Goal: Transaction & Acquisition: Obtain resource

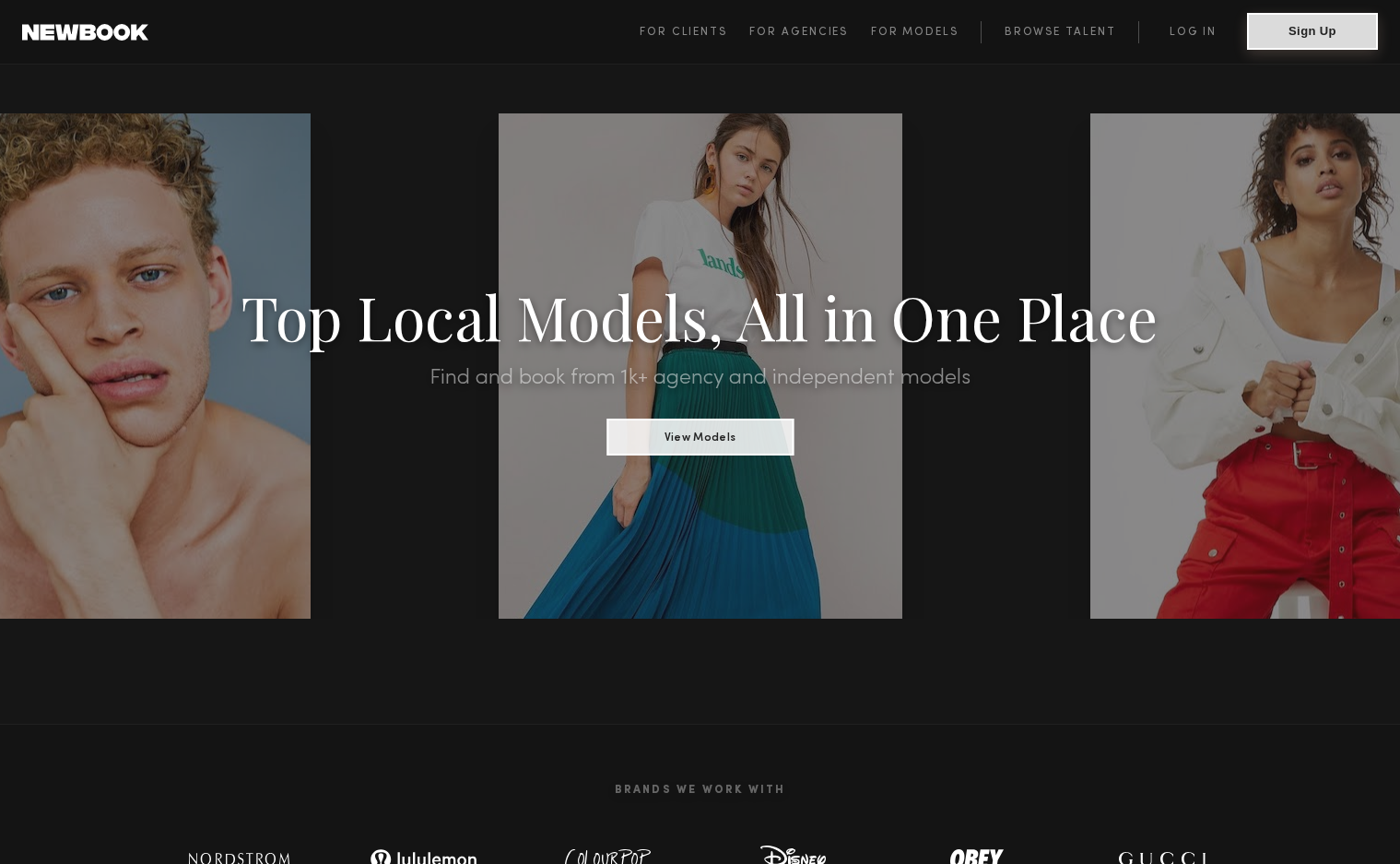
click at [1284, 37] on button "Sign Up" at bounding box center [1312, 31] width 131 height 36
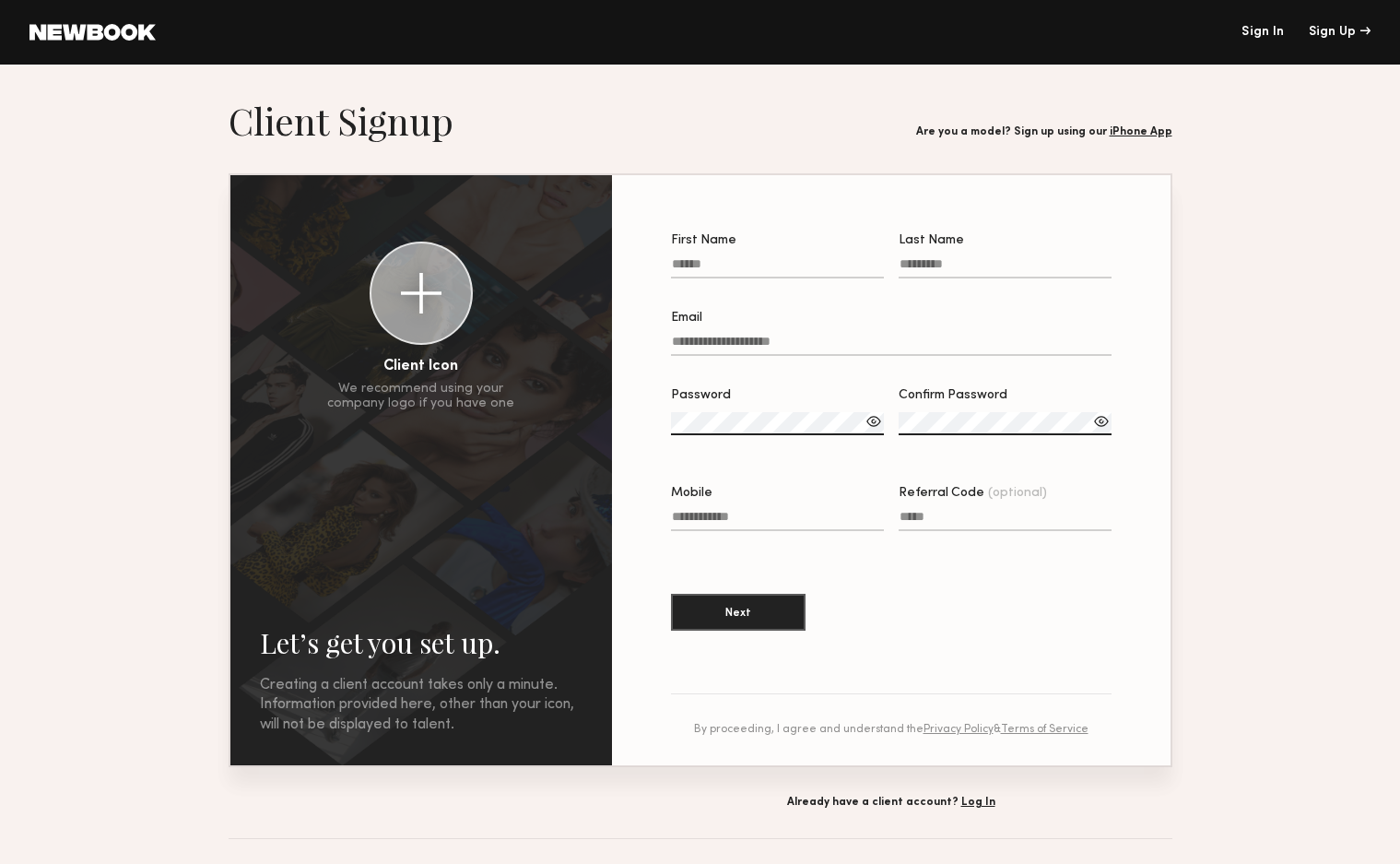
click at [1264, 29] on link "Sign In" at bounding box center [1263, 33] width 42 height 13
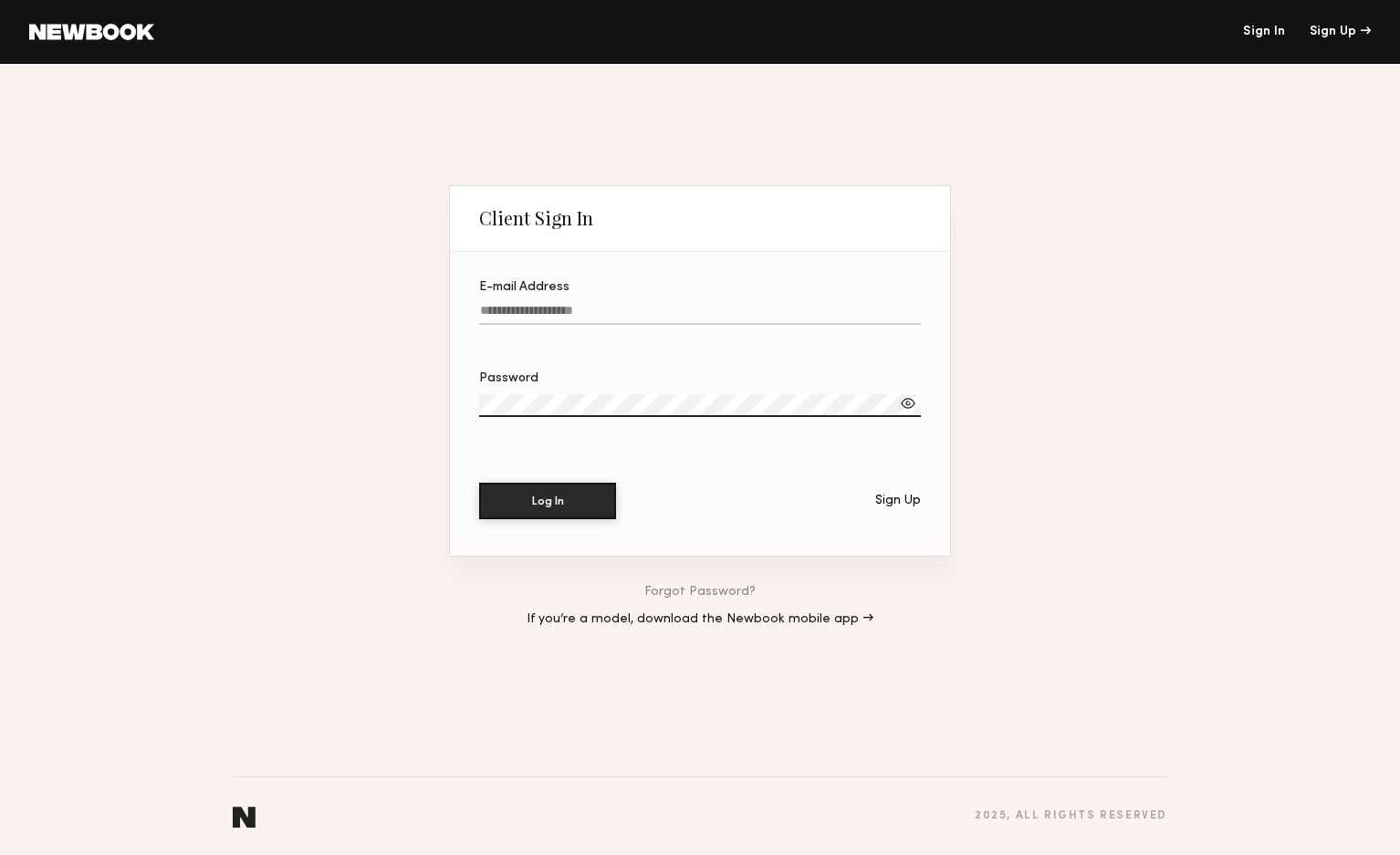
click at [551, 304] on input "E-mail Address" at bounding box center [700, 314] width 441 height 21
click at [737, 318] on input "E-mail Address Required" at bounding box center [700, 314] width 441 height 21
paste input "**********"
type input "**********"
click at [559, 495] on button "Log In" at bounding box center [548, 500] width 137 height 36
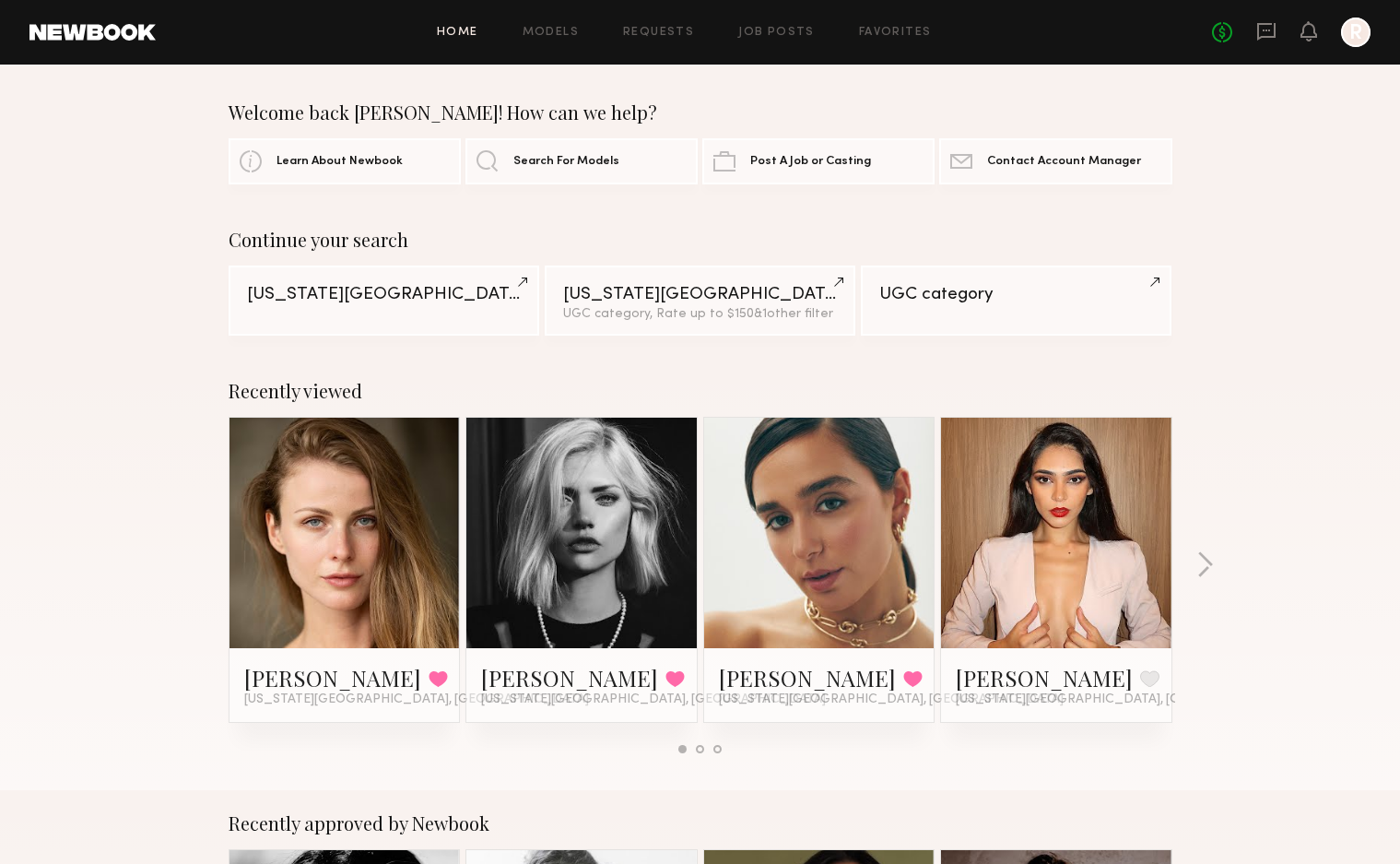
click at [137, 259] on div "Continue your search New York City New York City UGC category, Rate up to $150 …" at bounding box center [700, 282] width 1400 height 107
click at [1257, 303] on div "Continue your search New York City New York City UGC category, Rate up to $150 …" at bounding box center [700, 282] width 1400 height 107
click at [781, 33] on link "Job Posts" at bounding box center [777, 33] width 77 height 12
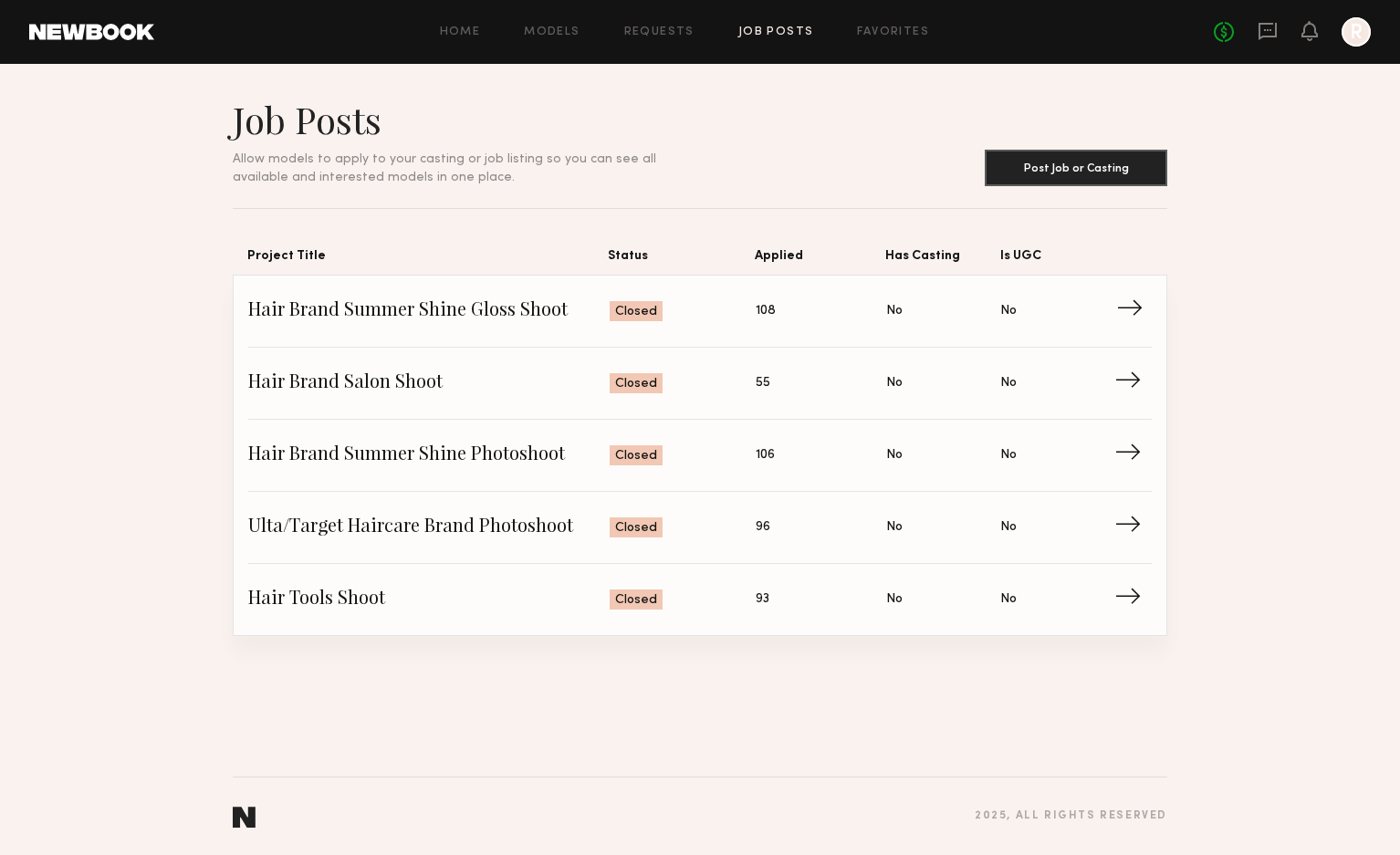
click at [462, 315] on span "Hair Brand Summer Shine Gloss Shoot" at bounding box center [428, 312] width 362 height 28
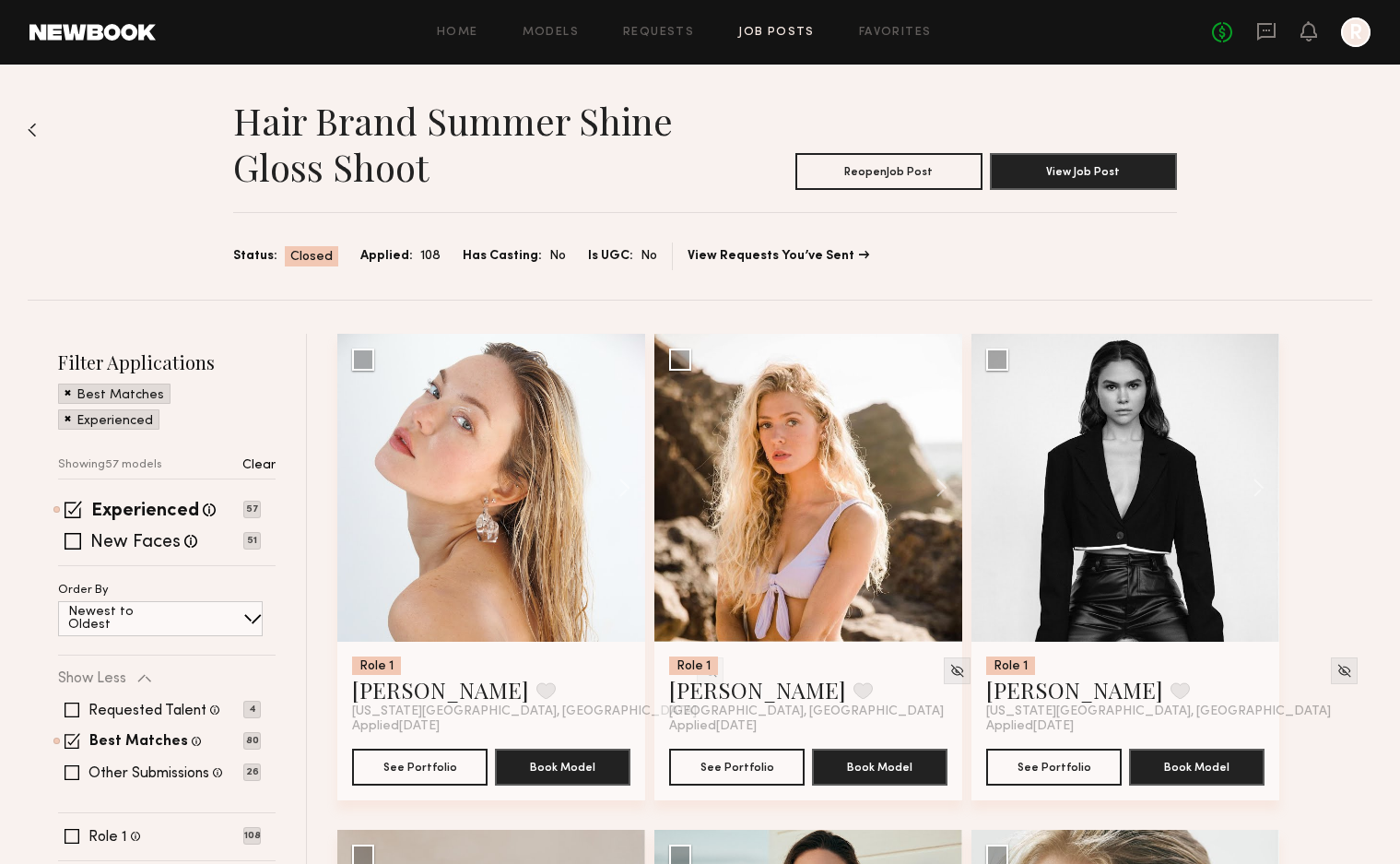
click at [35, 130] on img at bounding box center [33, 130] width 9 height 15
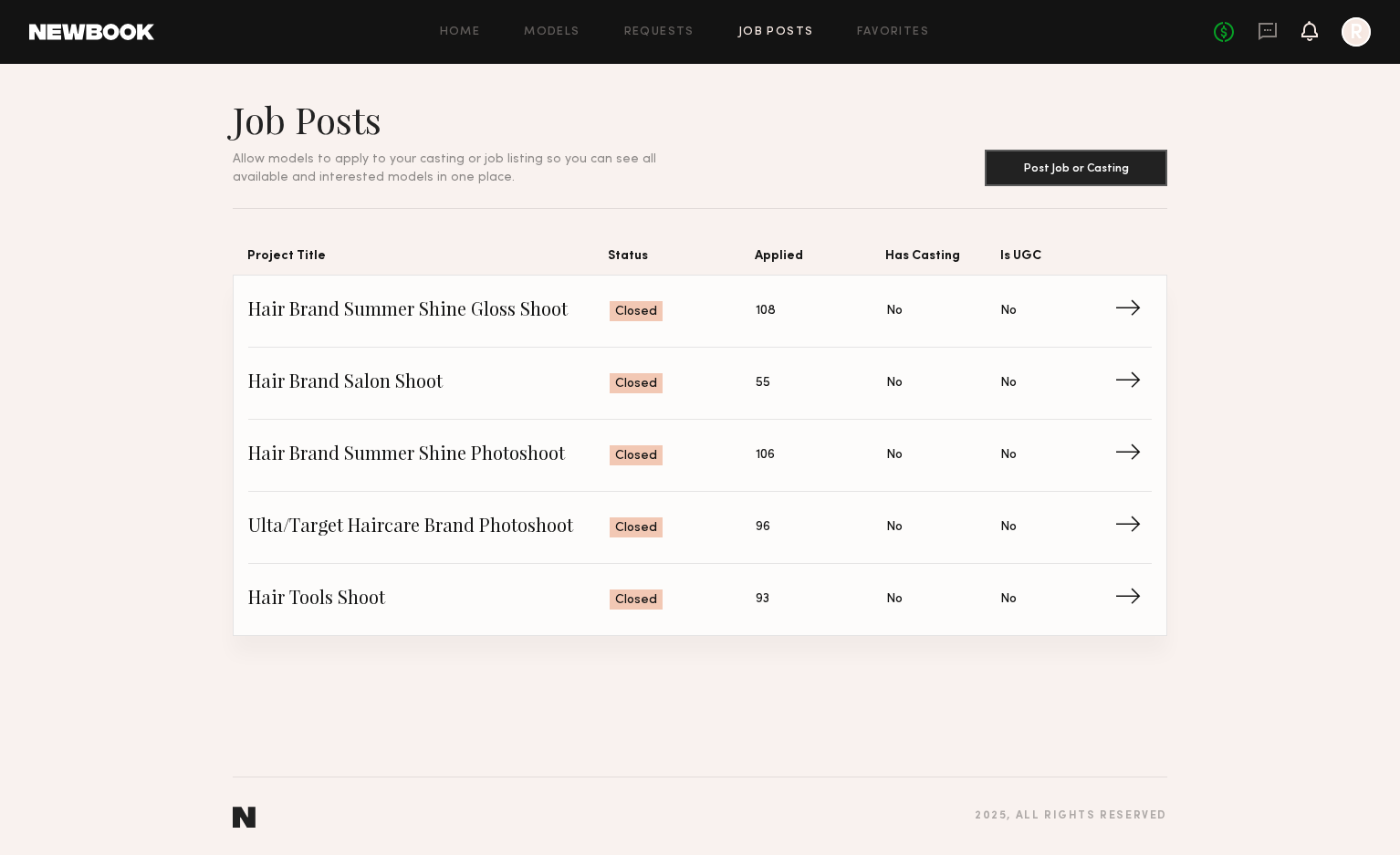
click at [1313, 33] on icon at bounding box center [1309, 31] width 15 height 13
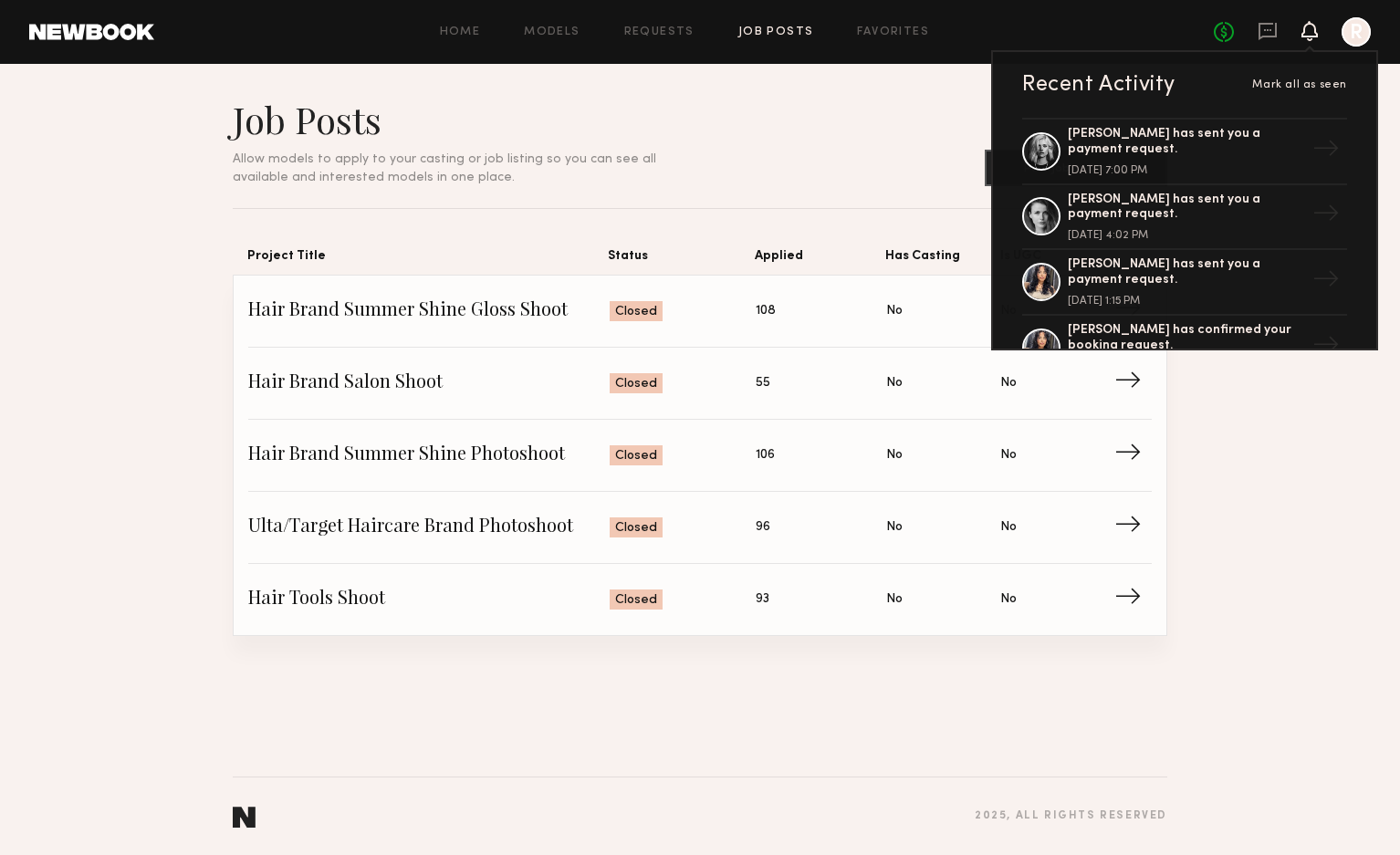
click at [1364, 33] on div at bounding box center [1357, 32] width 30 height 30
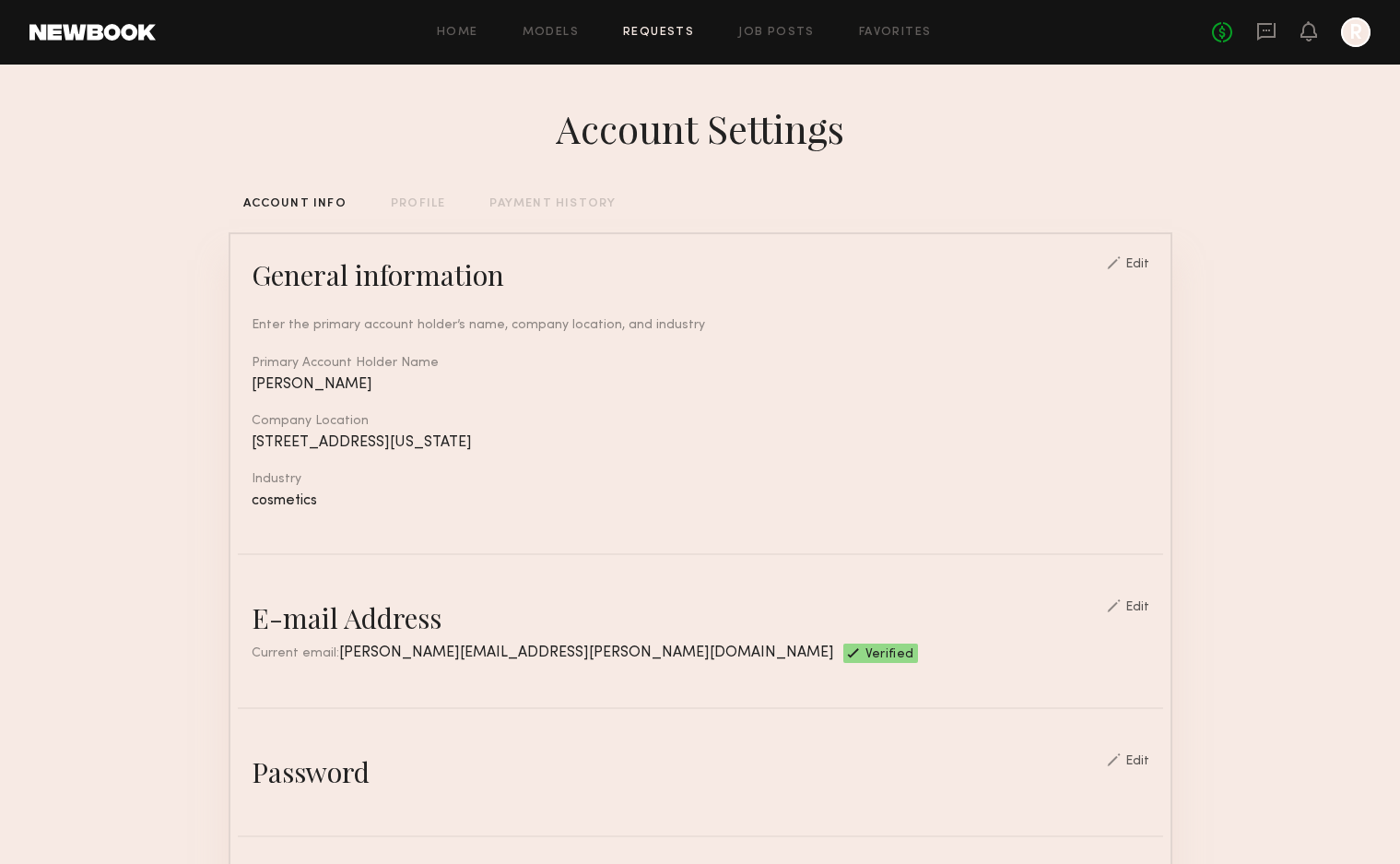
click at [673, 31] on link "Requests" at bounding box center [659, 33] width 71 height 12
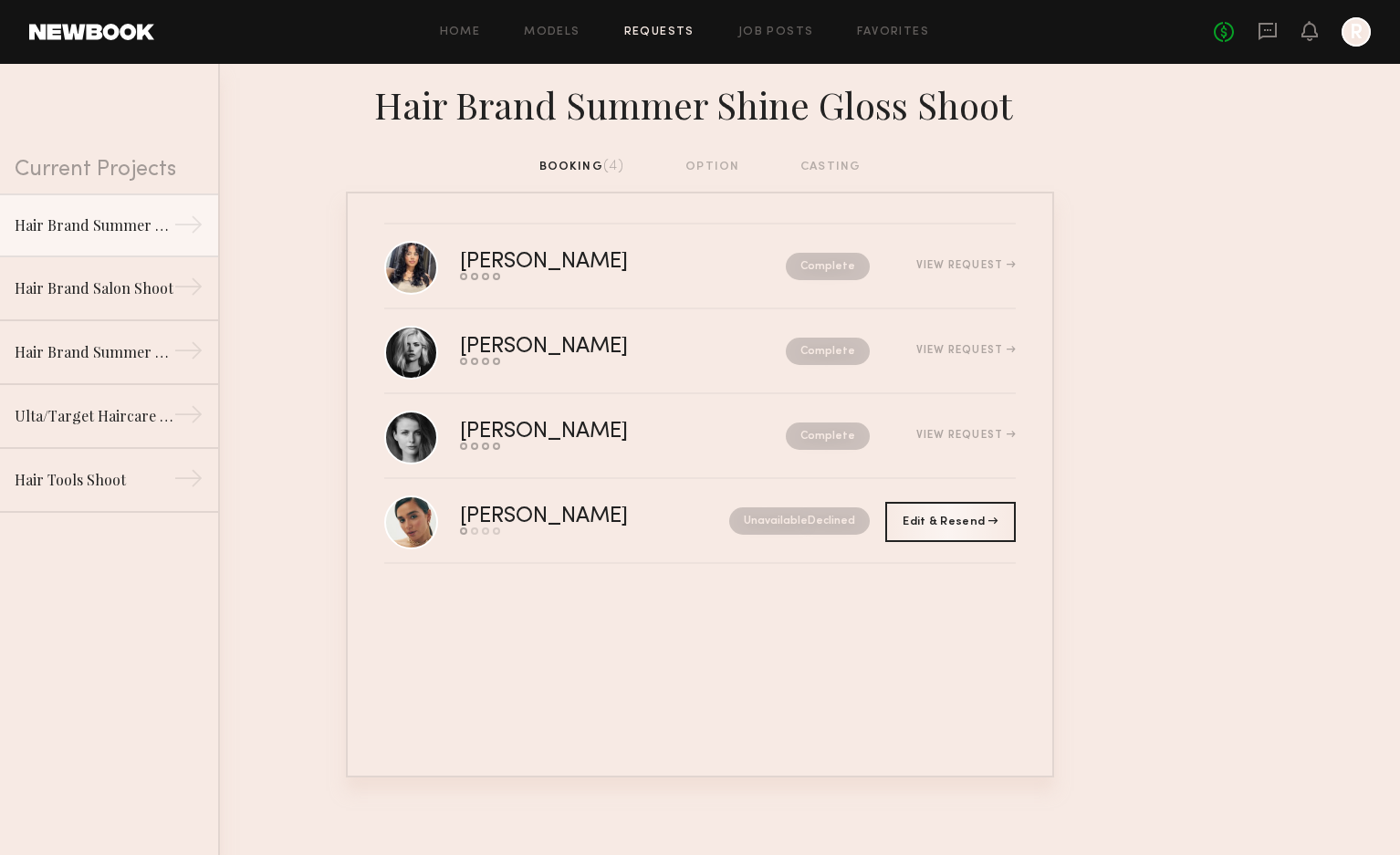
click at [846, 167] on div "booking (4) option casting" at bounding box center [700, 167] width 322 height 20
click at [111, 296] on div "Hair Brand Salon Shoot" at bounding box center [94, 288] width 159 height 22
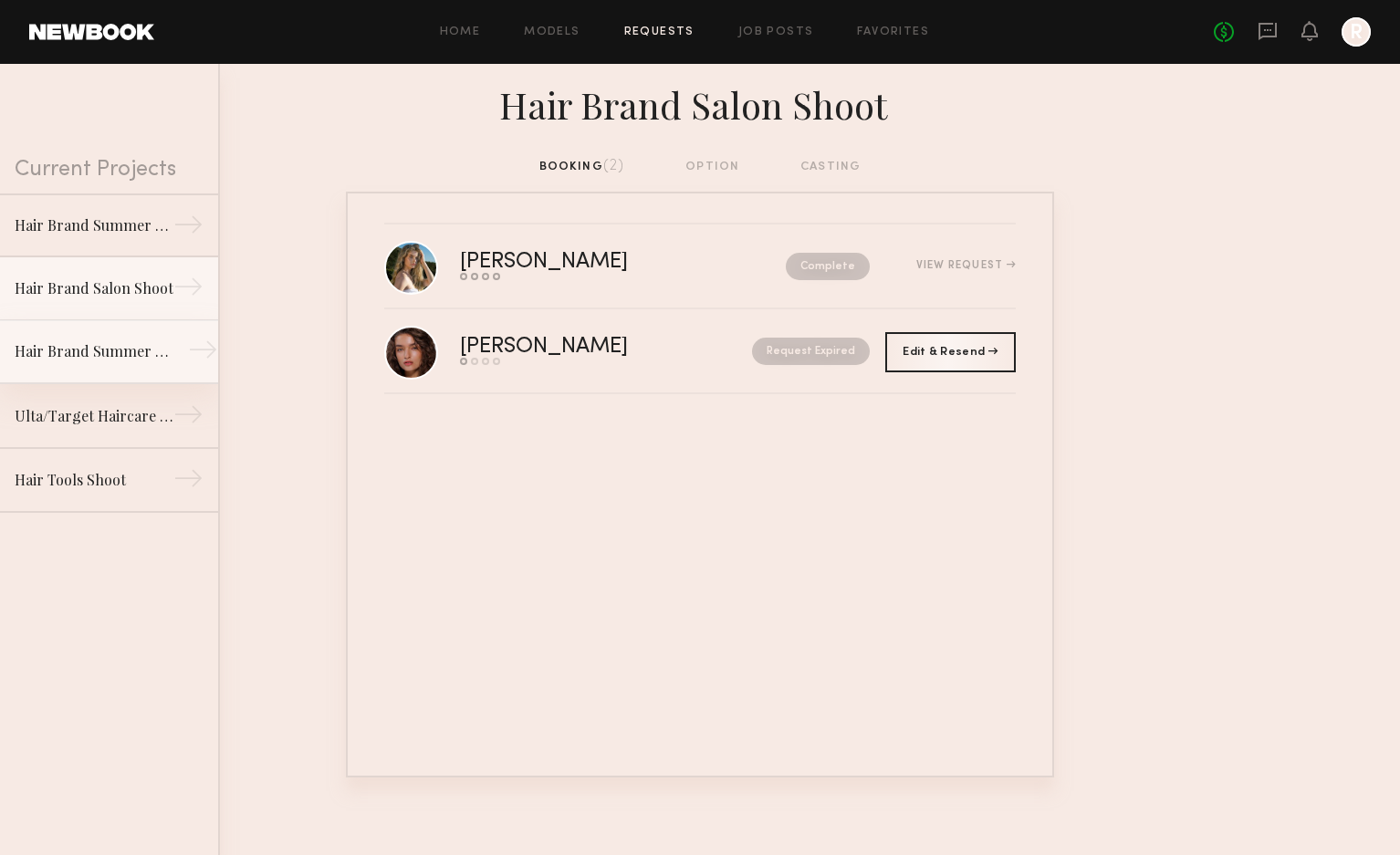
click at [109, 349] on div "Hair Brand Summer Shine Photoshoot" at bounding box center [94, 352] width 159 height 22
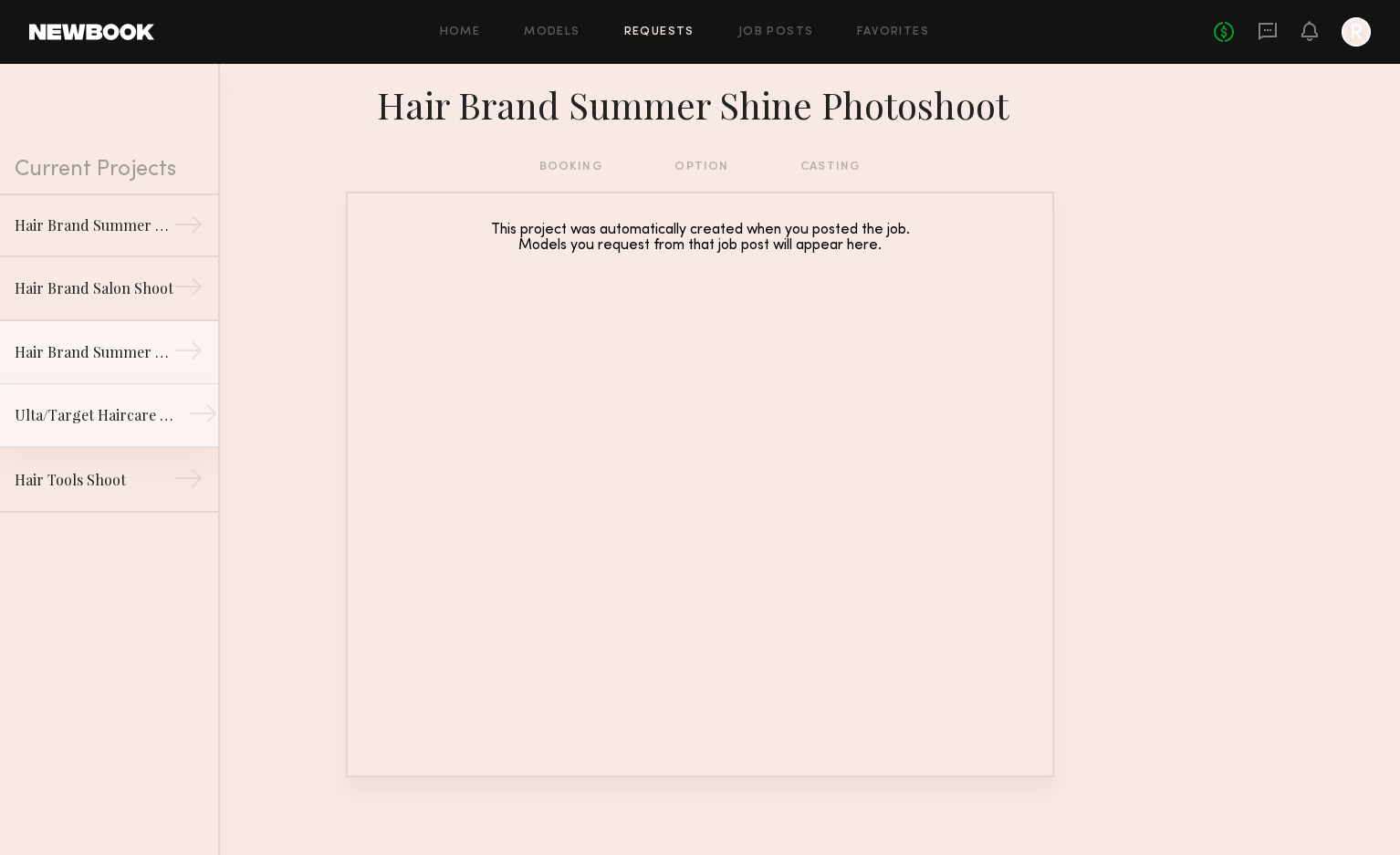
click at [107, 395] on link "Ulta/Target Haircare Brand Photoshoot →" at bounding box center [109, 415] width 218 height 64
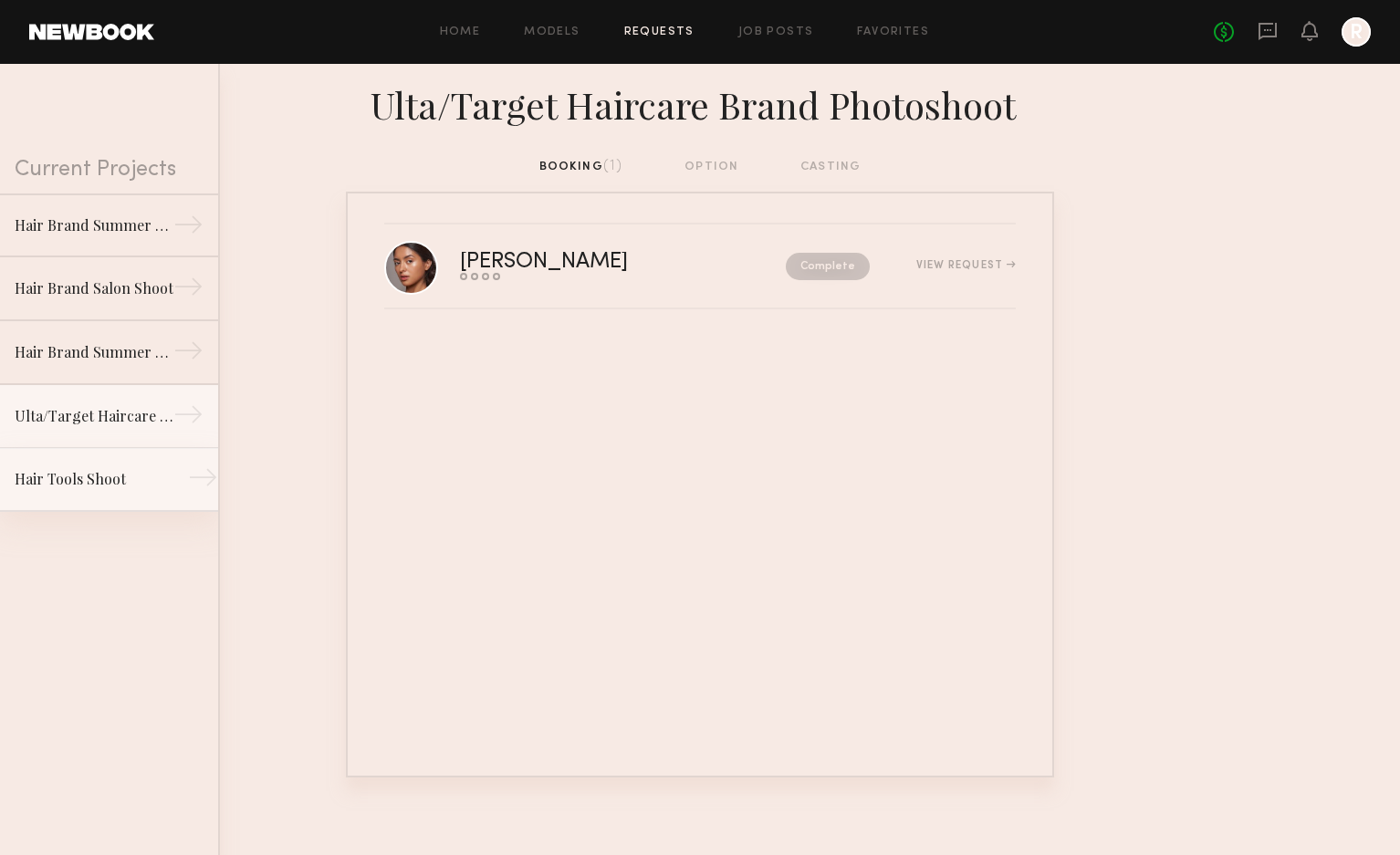
click at [103, 457] on link "Hair Tools Shoot →" at bounding box center [109, 479] width 218 height 64
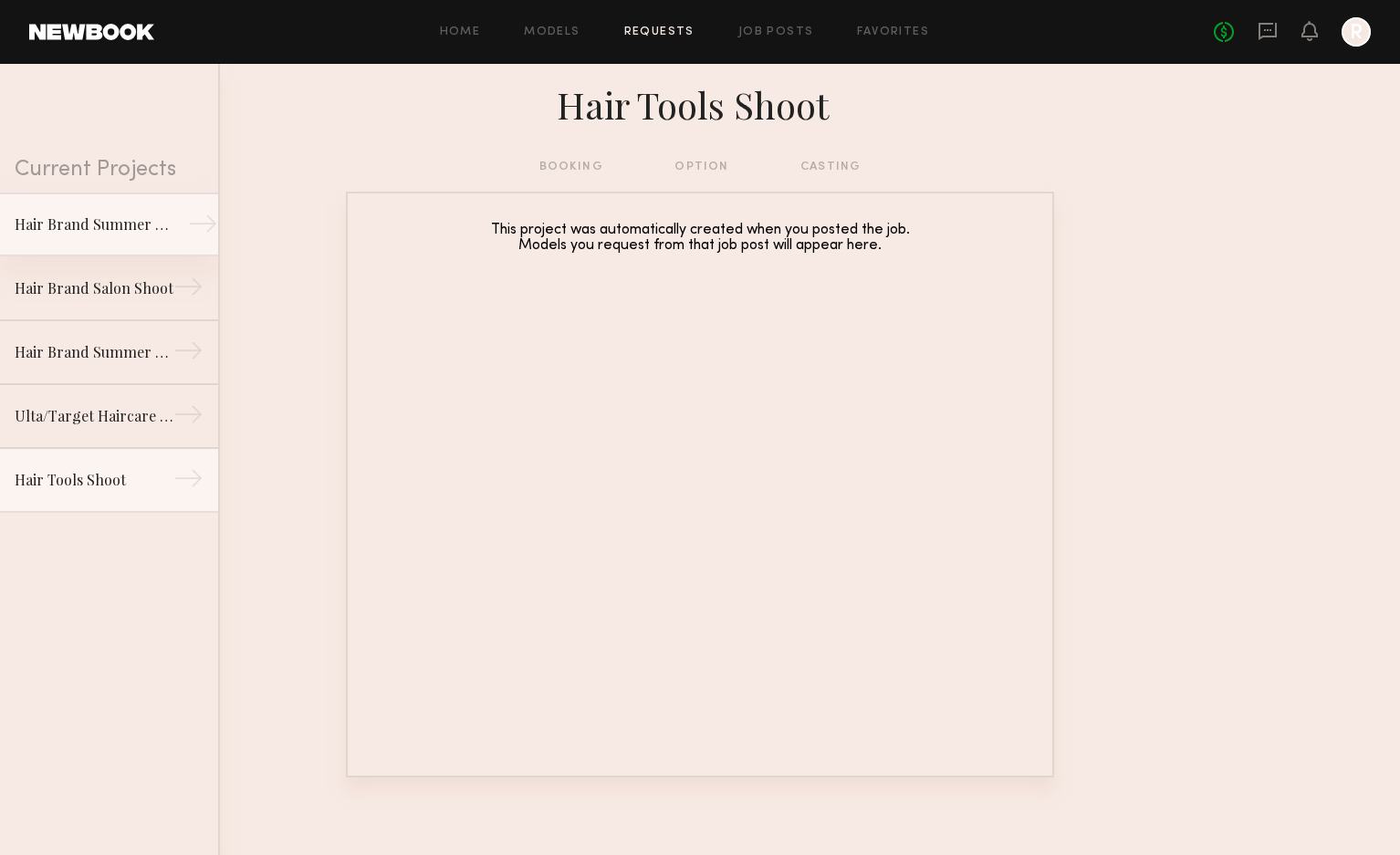
click at [100, 222] on div "Hair Brand Summer Shine Gloss Shoot" at bounding box center [94, 225] width 159 height 22
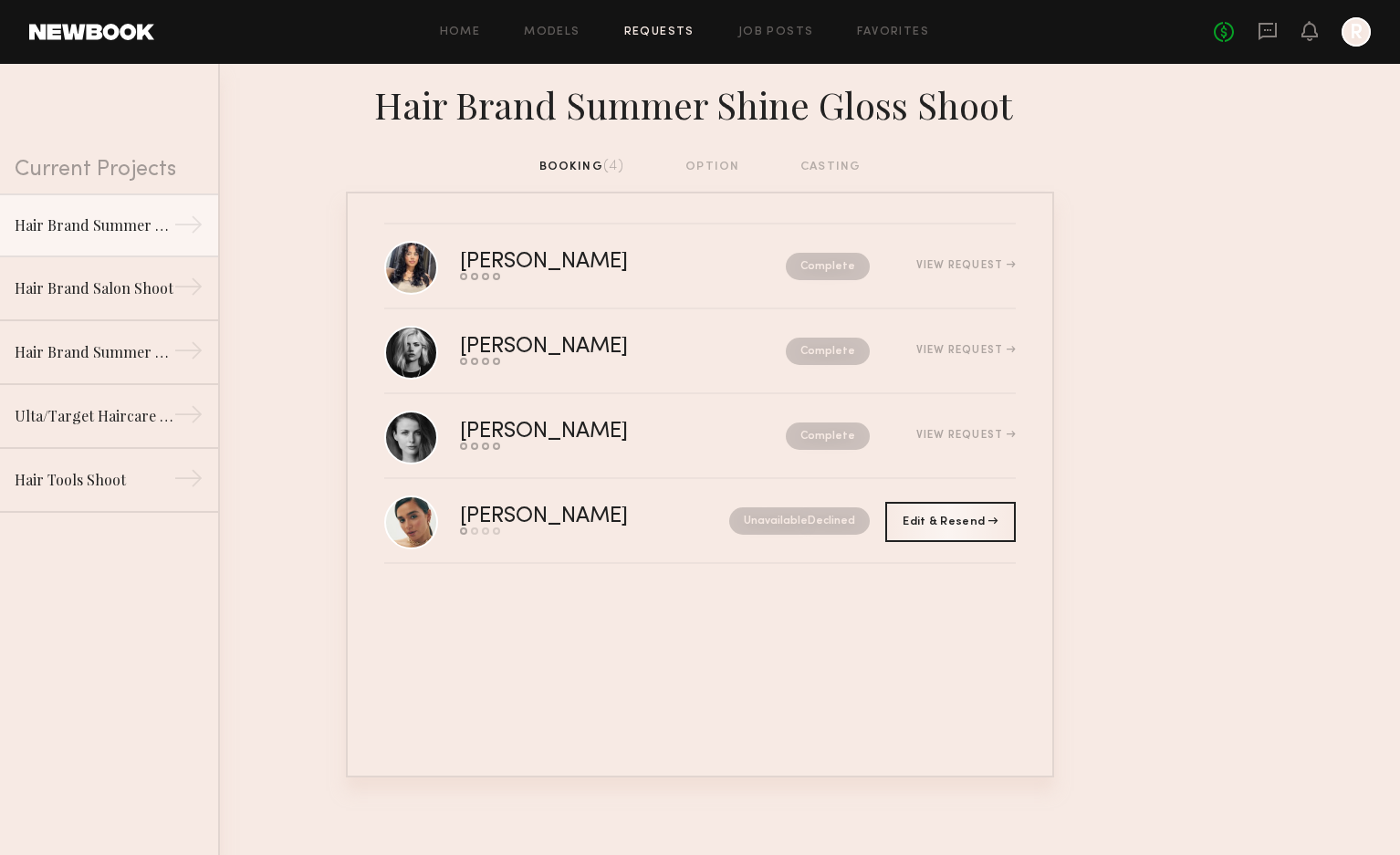
drag, startPoint x: 1170, startPoint y: 196, endPoint x: 1033, endPoint y: 83, distance: 177.6
click at [1171, 196] on nb-requests-list-container "Gabriela F. Send request Model response Review hours worked Pay model Complete …" at bounding box center [700, 484] width 1400 height 586
click at [477, 33] on link "Home" at bounding box center [460, 32] width 41 height 12
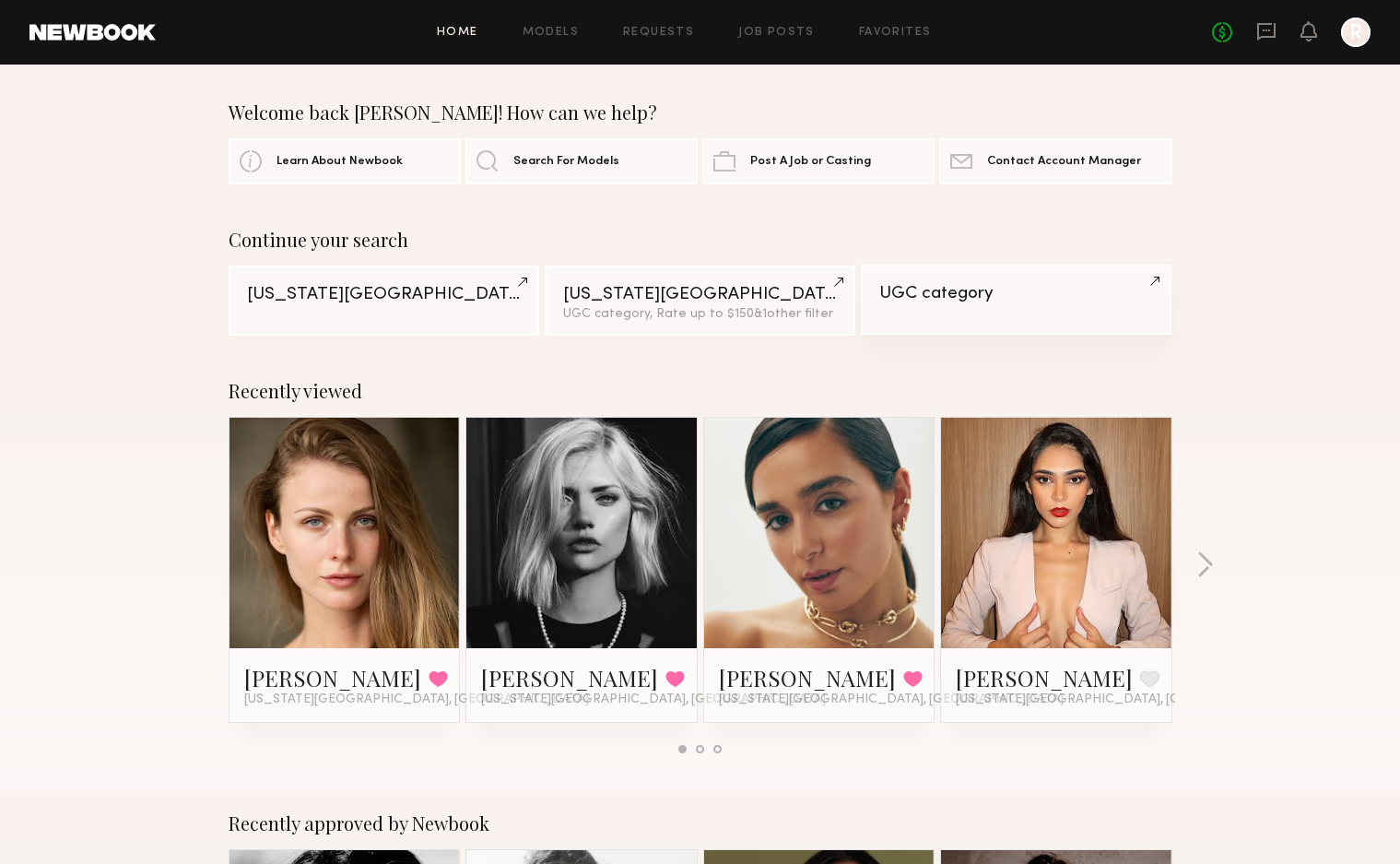
click at [1083, 320] on link "UGC category" at bounding box center [1016, 299] width 310 height 70
click at [540, 170] on link "Search For Models" at bounding box center [581, 160] width 233 height 46
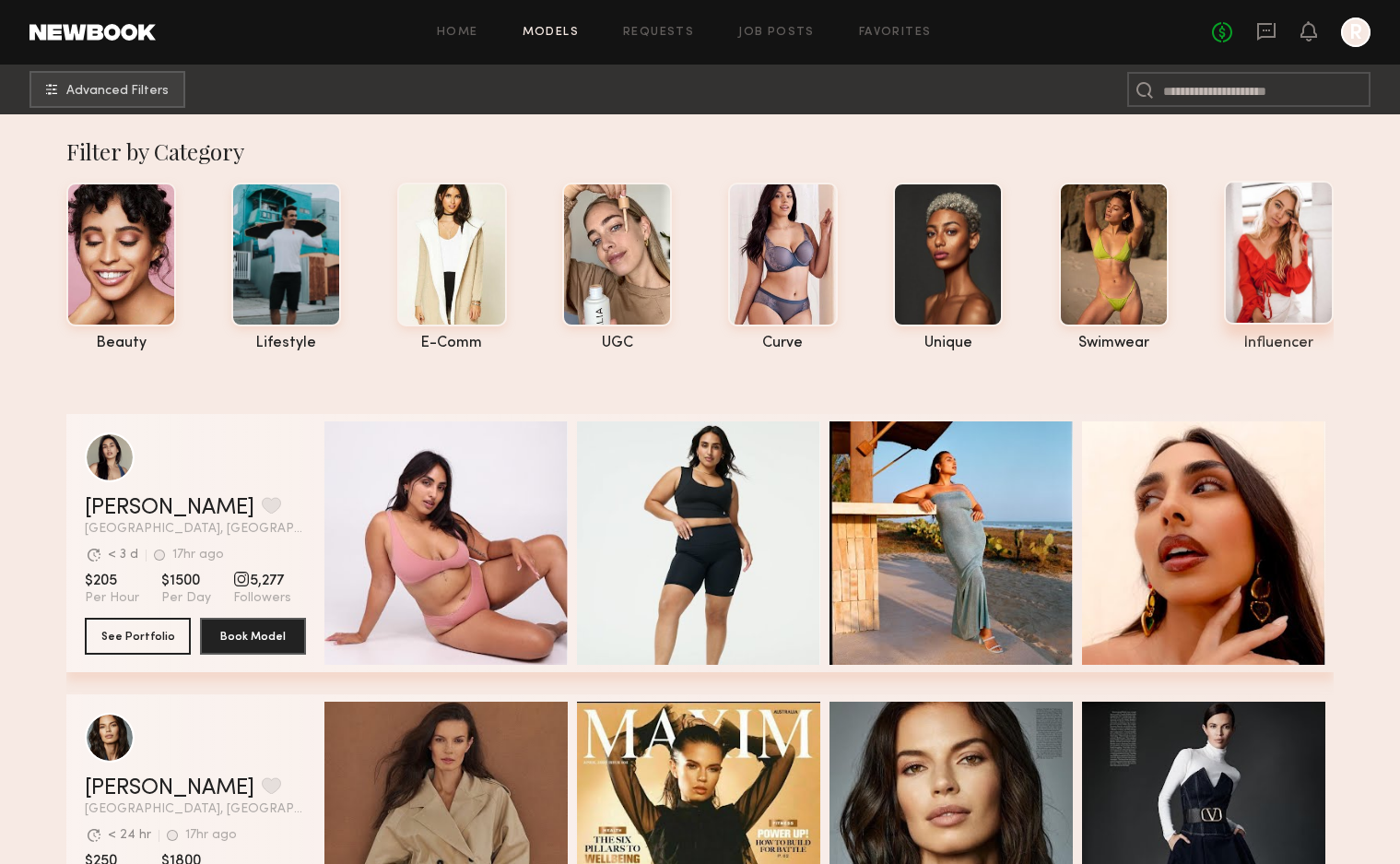
click at [1269, 276] on div at bounding box center [1279, 252] width 109 height 144
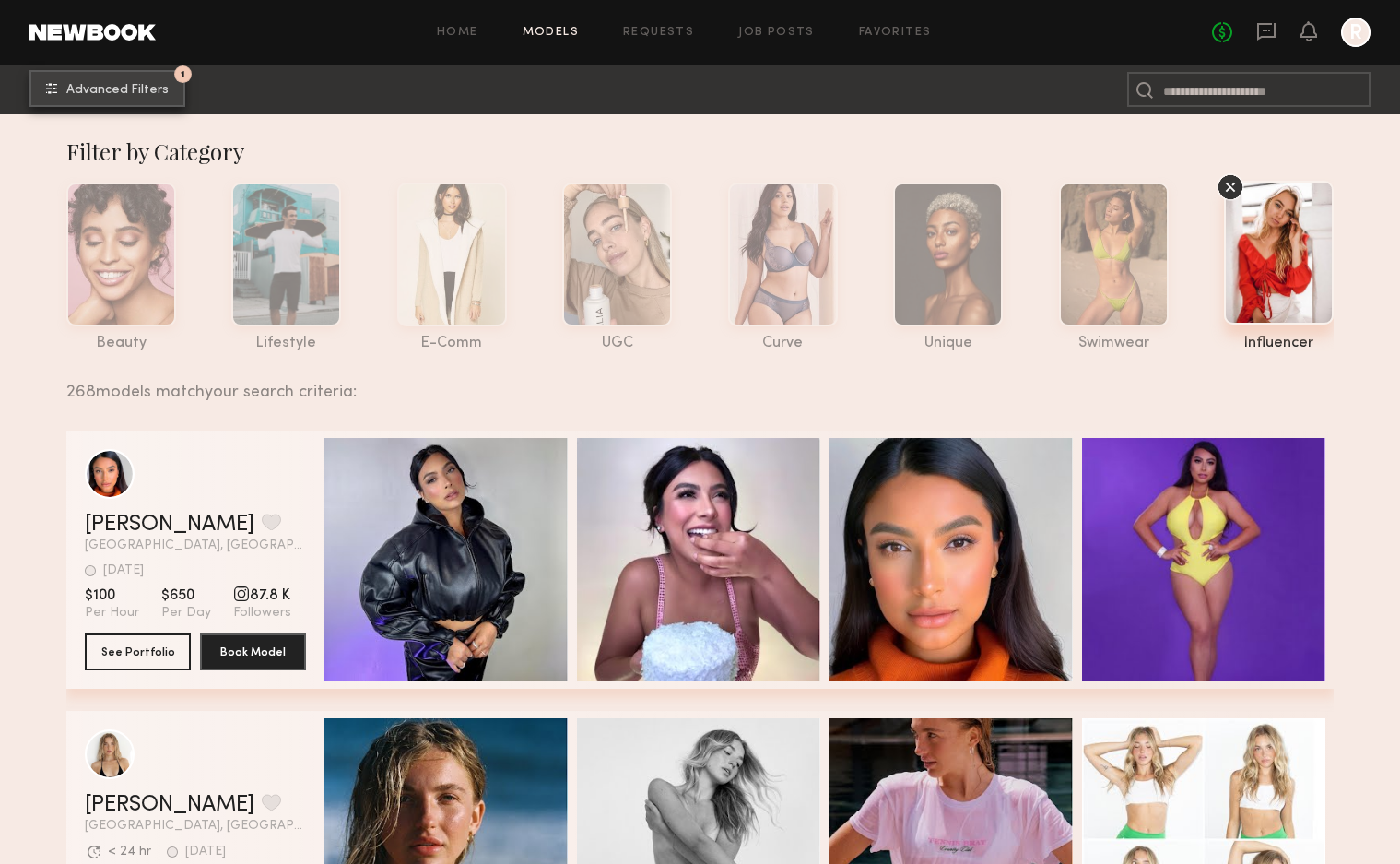
click at [84, 106] on button "1 Advanced Filters" at bounding box center [107, 88] width 156 height 36
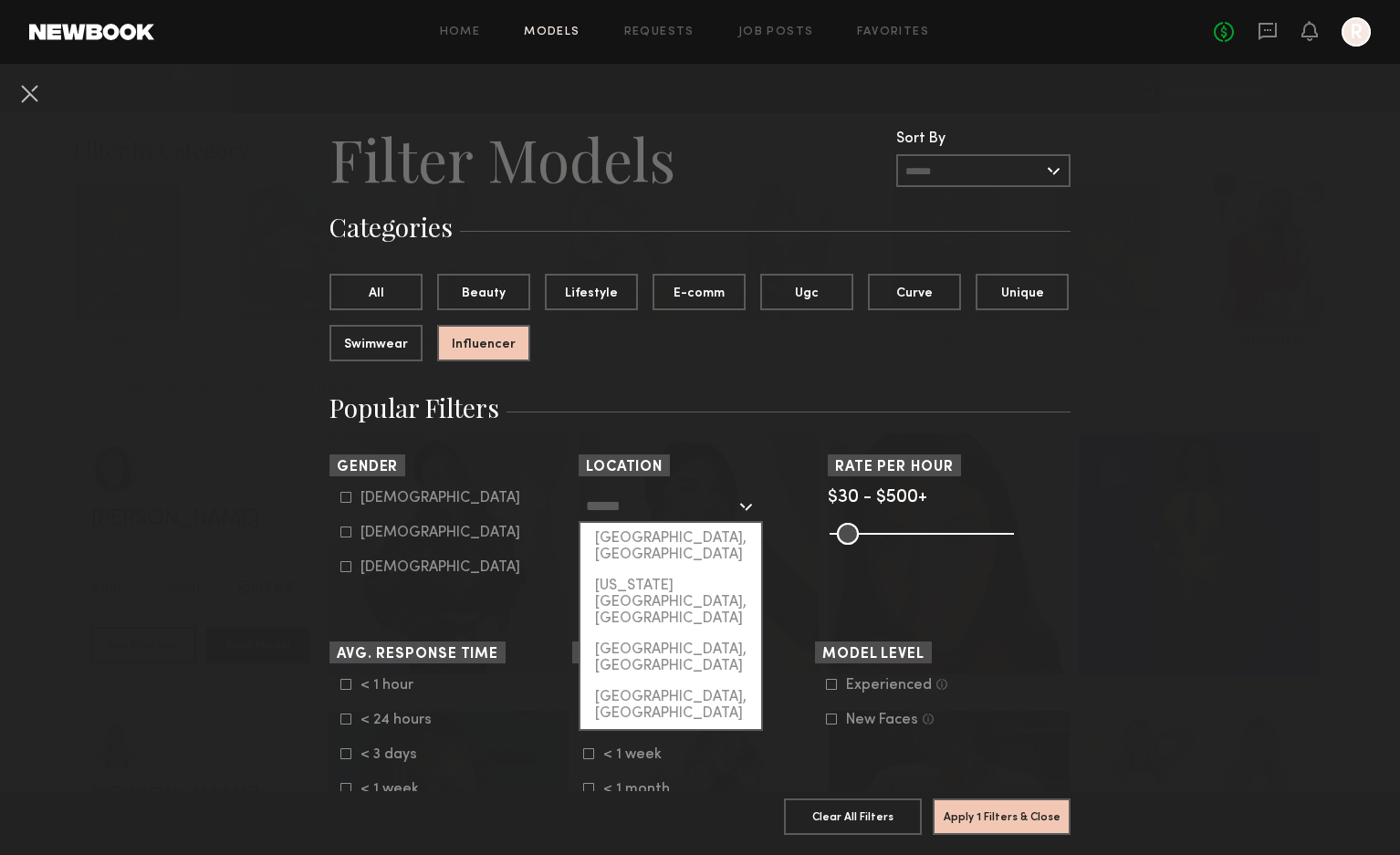
click at [649, 513] on input "text" at bounding box center [661, 506] width 150 height 31
click at [668, 570] on div "[US_STATE][GEOGRAPHIC_DATA], [GEOGRAPHIC_DATA]" at bounding box center [670, 601] width 180 height 64
type input "**********"
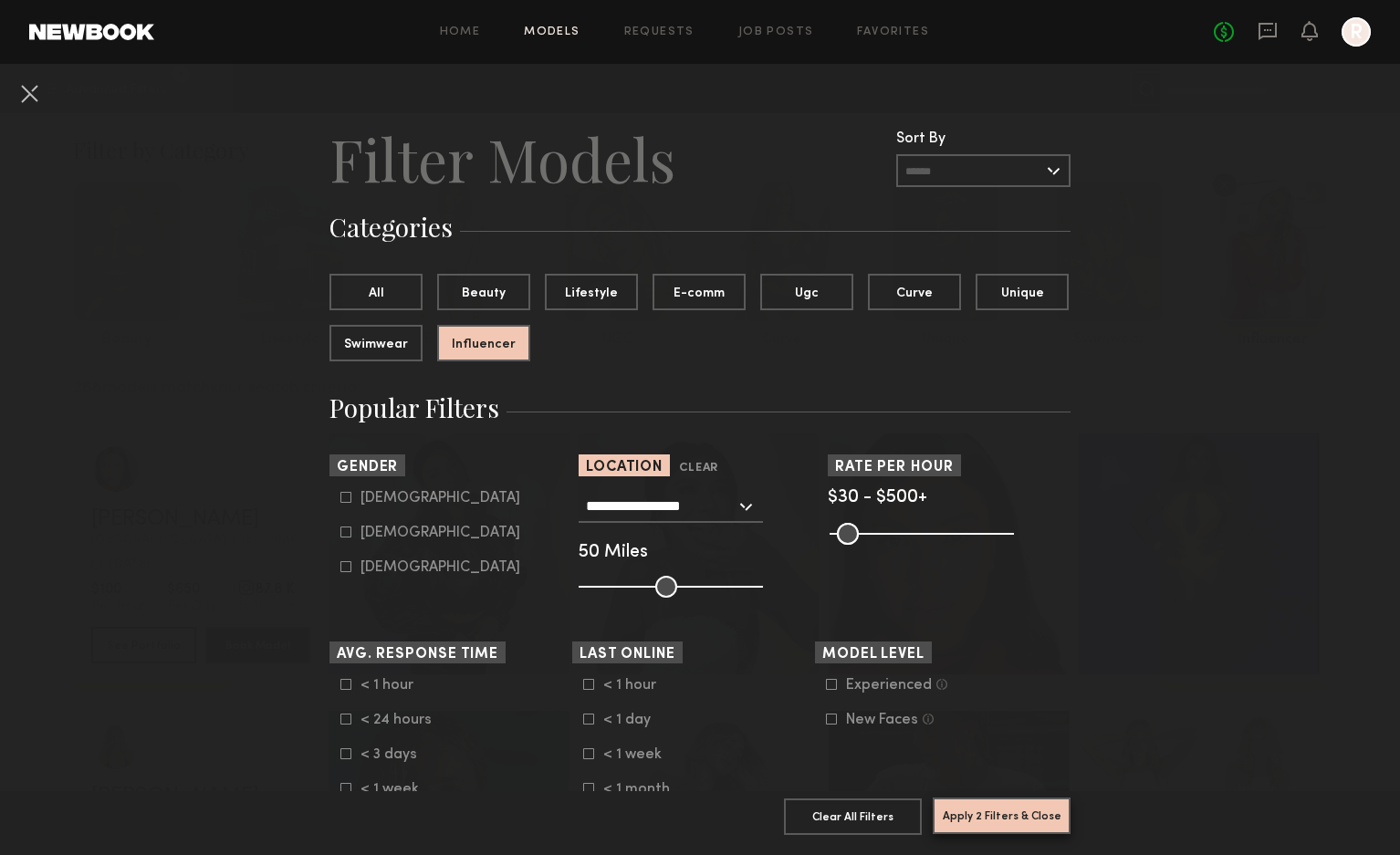
click at [1016, 800] on button "Apply 2 Filters & Close" at bounding box center [1001, 815] width 138 height 36
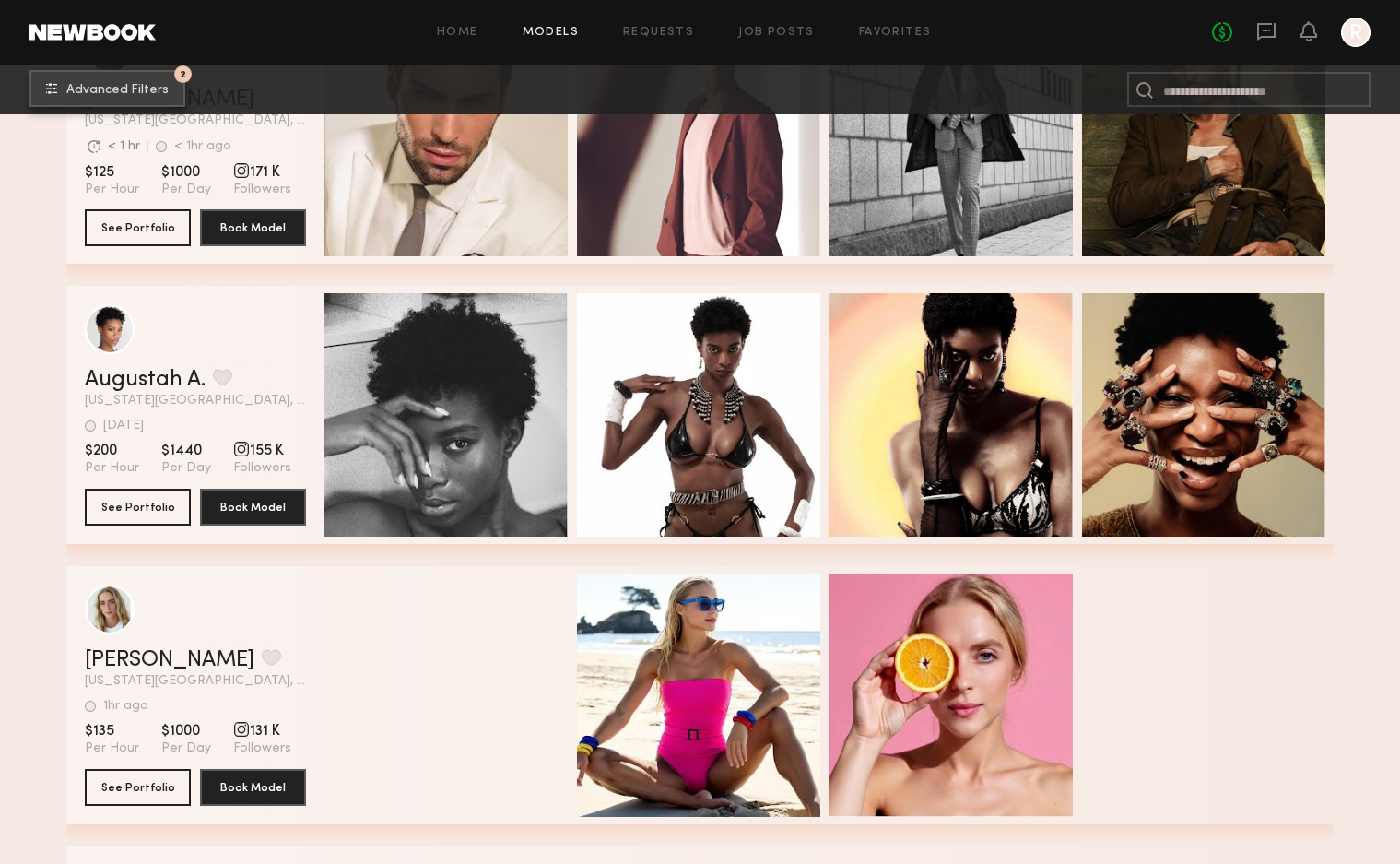
scroll to position [3505, 0]
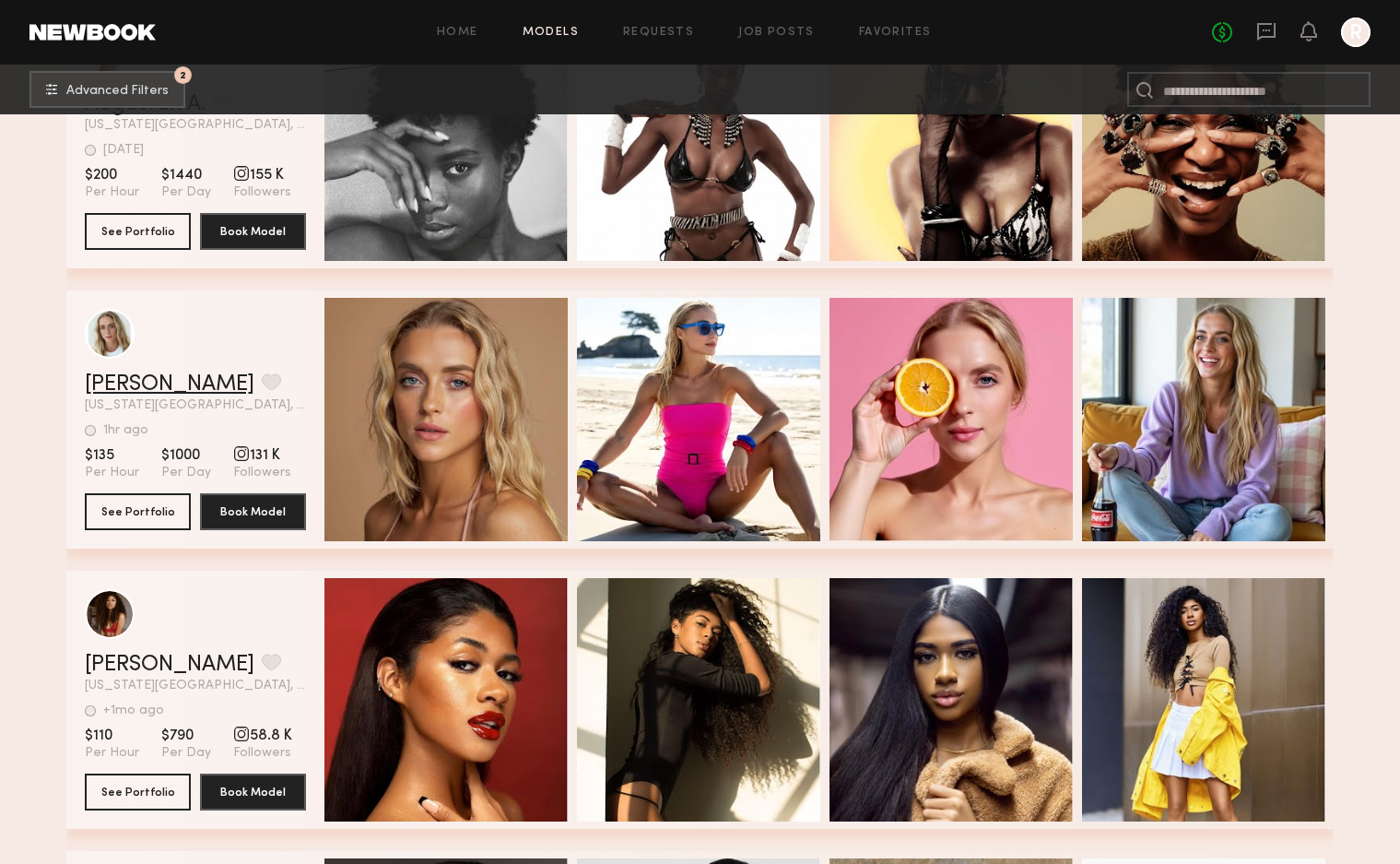
click at [107, 386] on link "Ana S." at bounding box center [169, 384] width 169 height 22
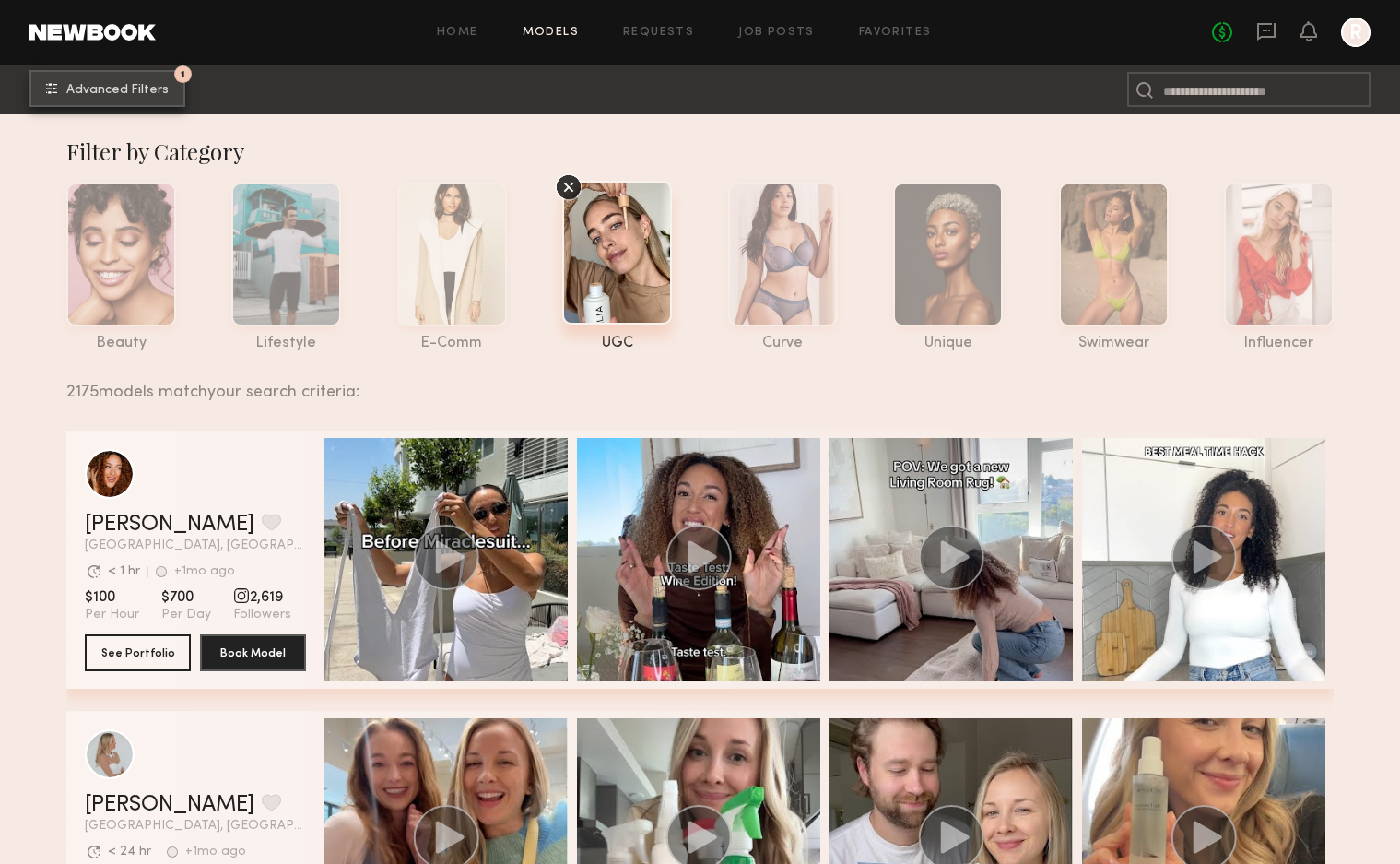
click at [111, 84] on span "Advanced Filters" at bounding box center [117, 91] width 102 height 13
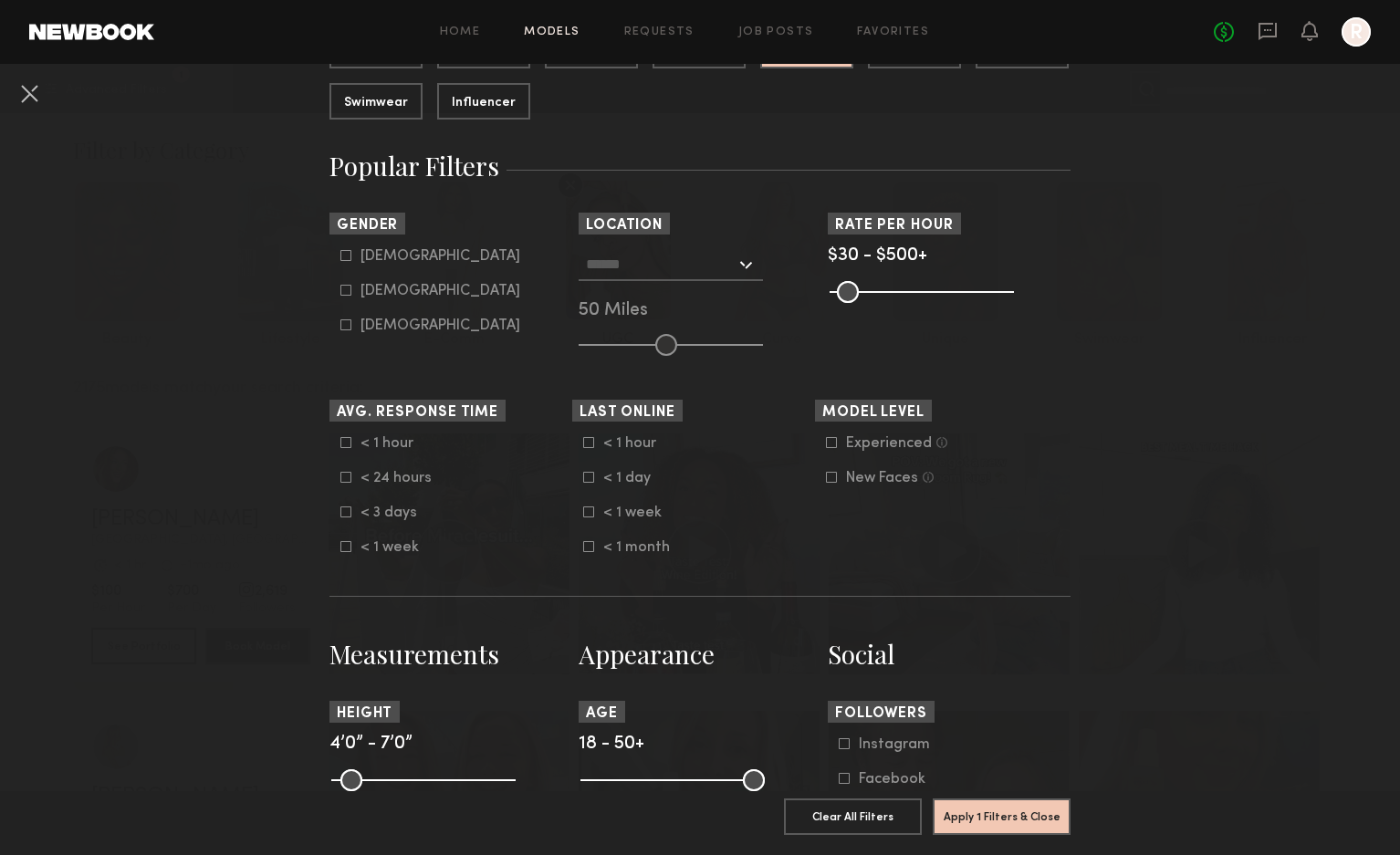
scroll to position [274, 0]
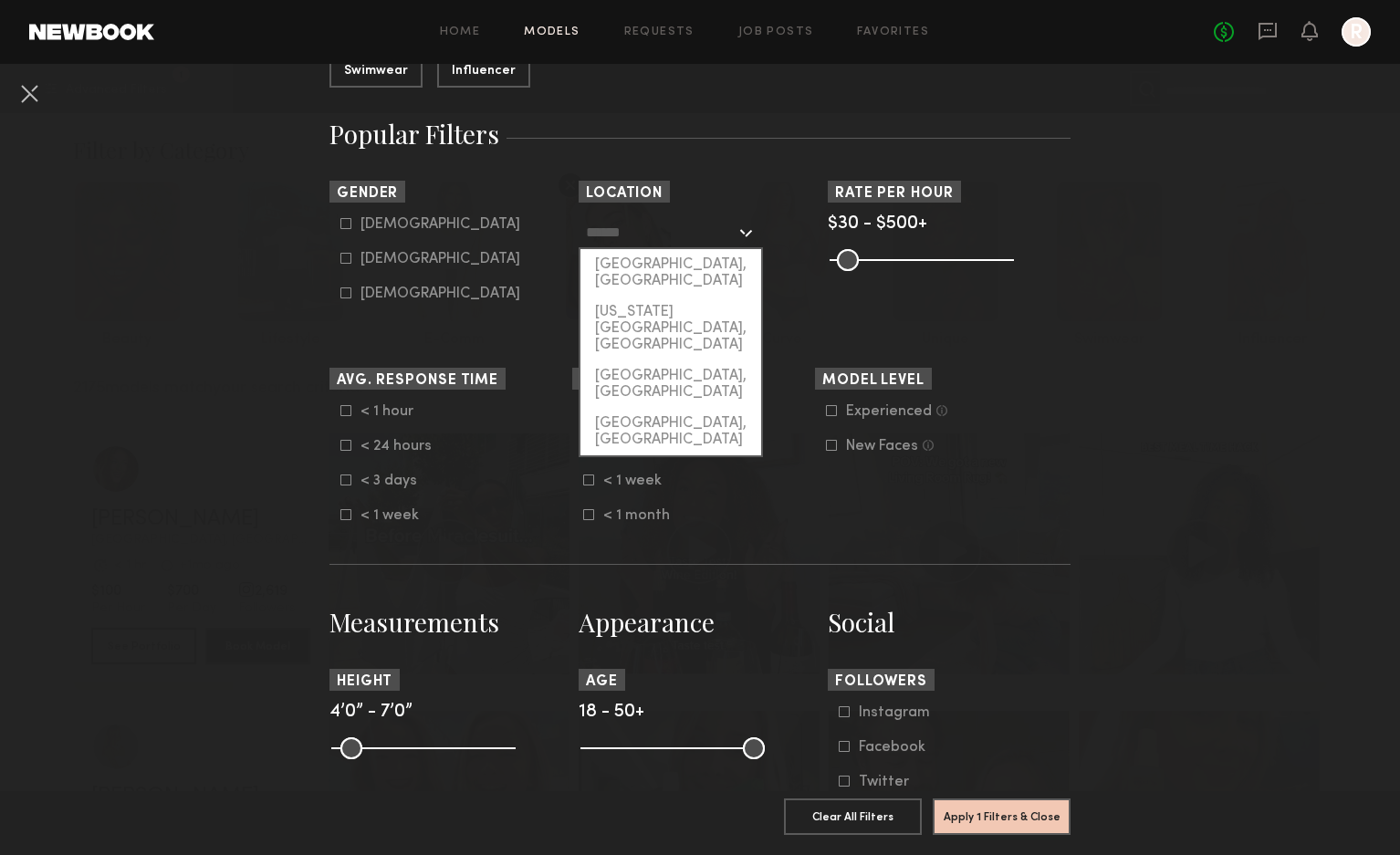
click at [709, 240] on input "text" at bounding box center [661, 232] width 150 height 31
click at [648, 297] on div "[US_STATE][GEOGRAPHIC_DATA], [GEOGRAPHIC_DATA]" at bounding box center [670, 328] width 180 height 64
type input "**********"
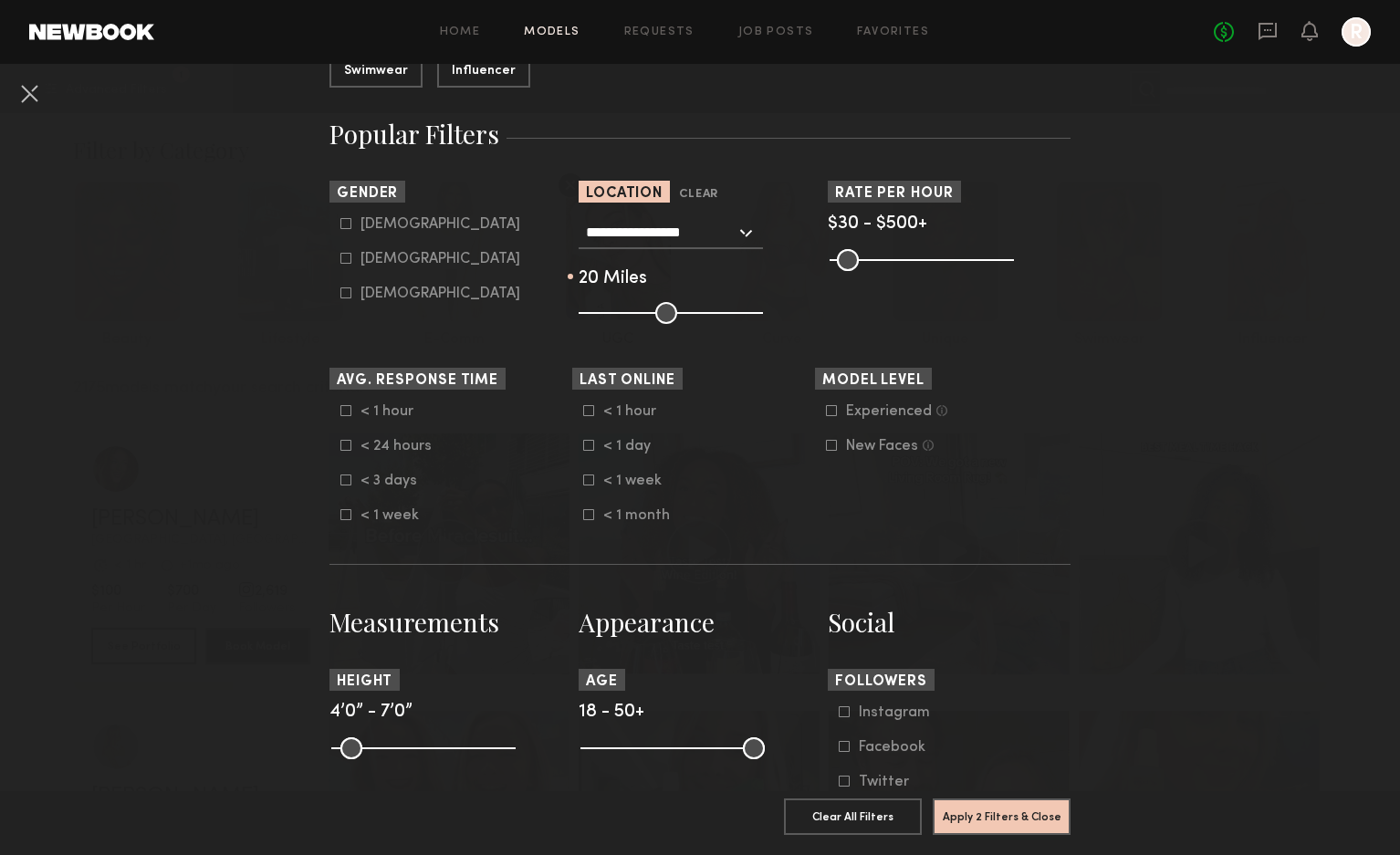
drag, startPoint x: 657, startPoint y: 309, endPoint x: 606, endPoint y: 311, distance: 51.0
type input "**"
click at [606, 311] on input "range" at bounding box center [670, 313] width 184 height 22
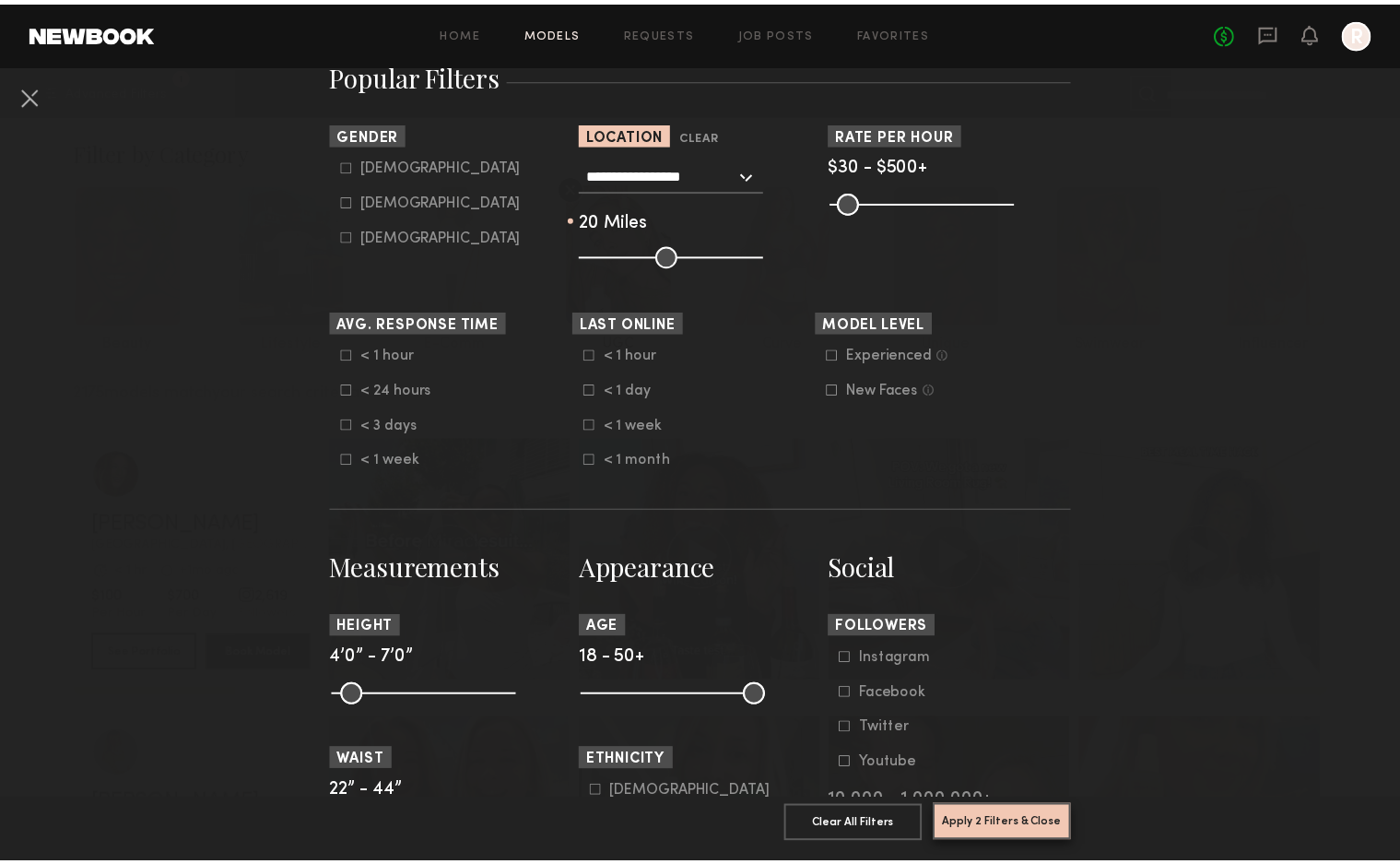
scroll to position [369, 0]
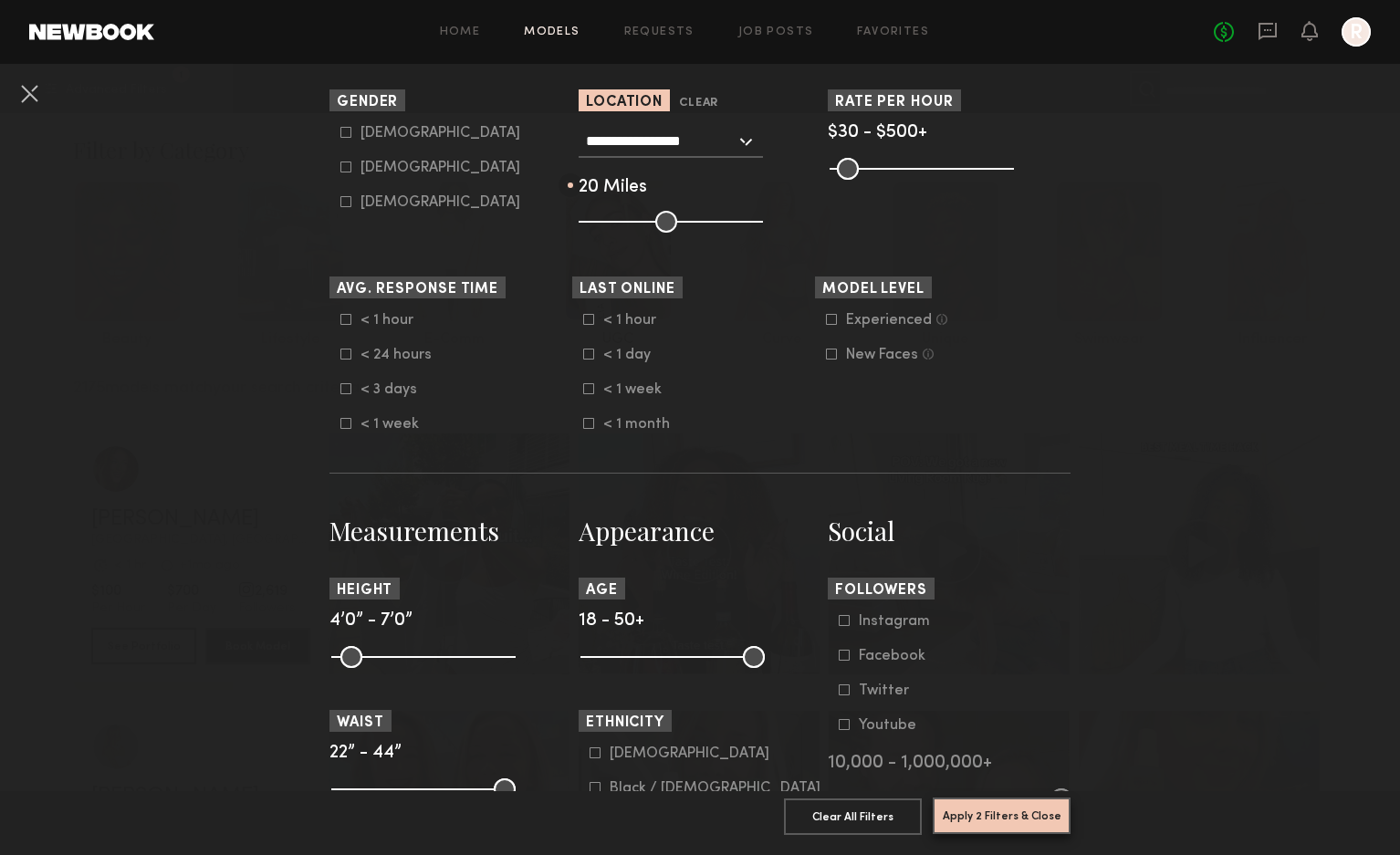
click at [1017, 807] on button "Apply 2 Filters & Close" at bounding box center [1001, 815] width 138 height 36
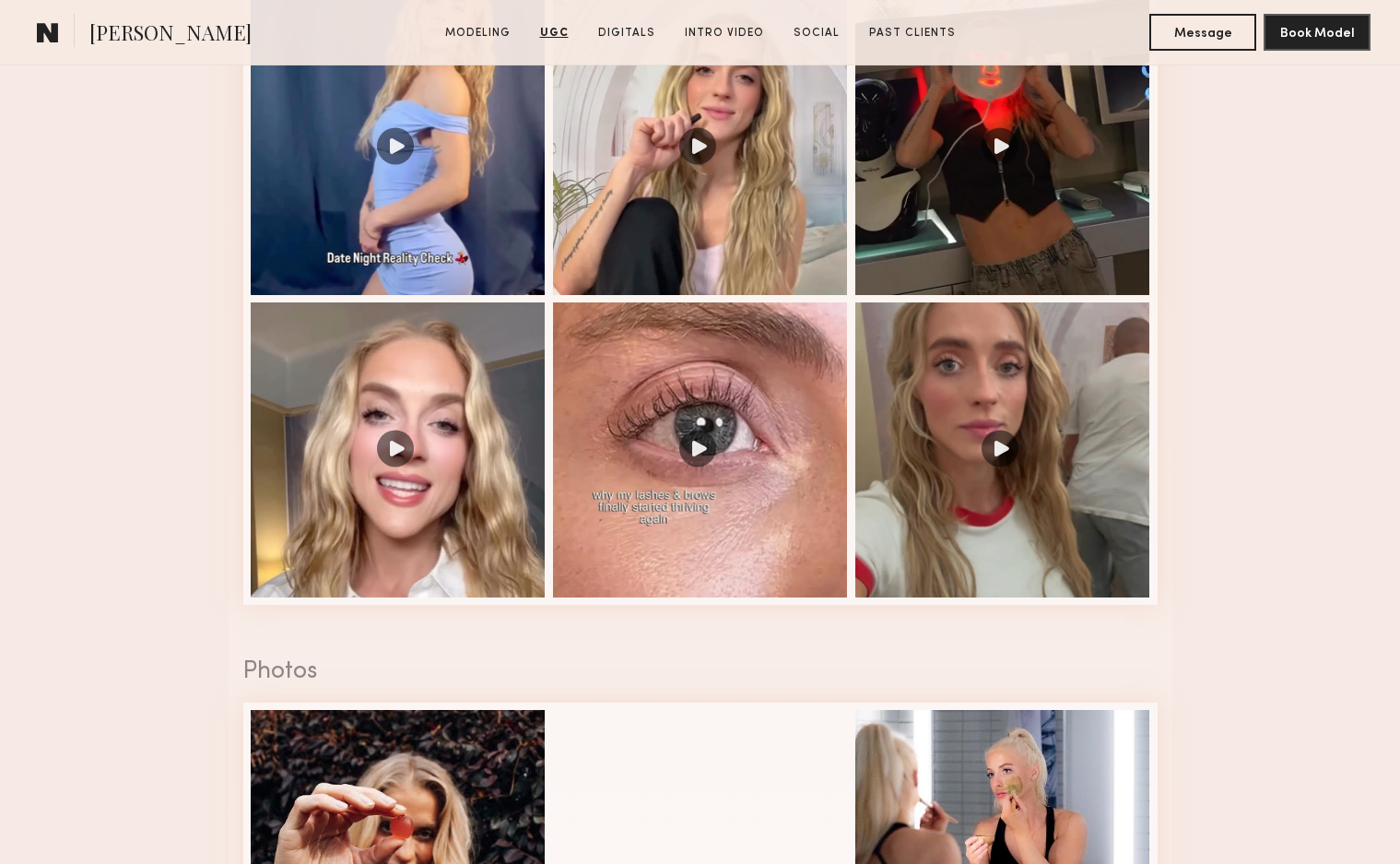
scroll to position [2029, 0]
